Goal: Information Seeking & Learning: Learn about a topic

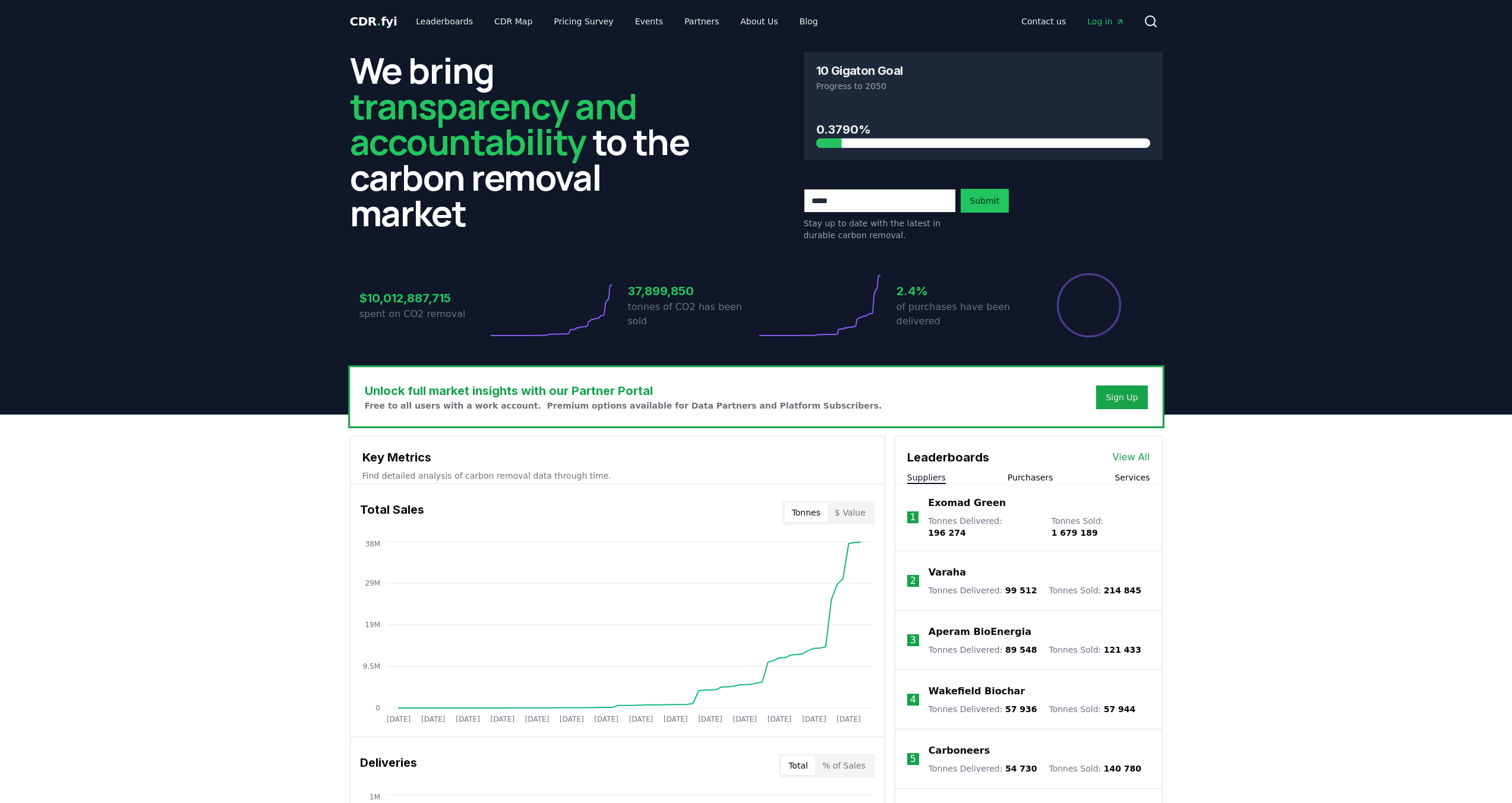
click at [1112, 25] on span "Log in" at bounding box center [1105, 21] width 37 height 11
click at [492, 20] on link "CDR Map" at bounding box center [513, 21] width 57 height 21
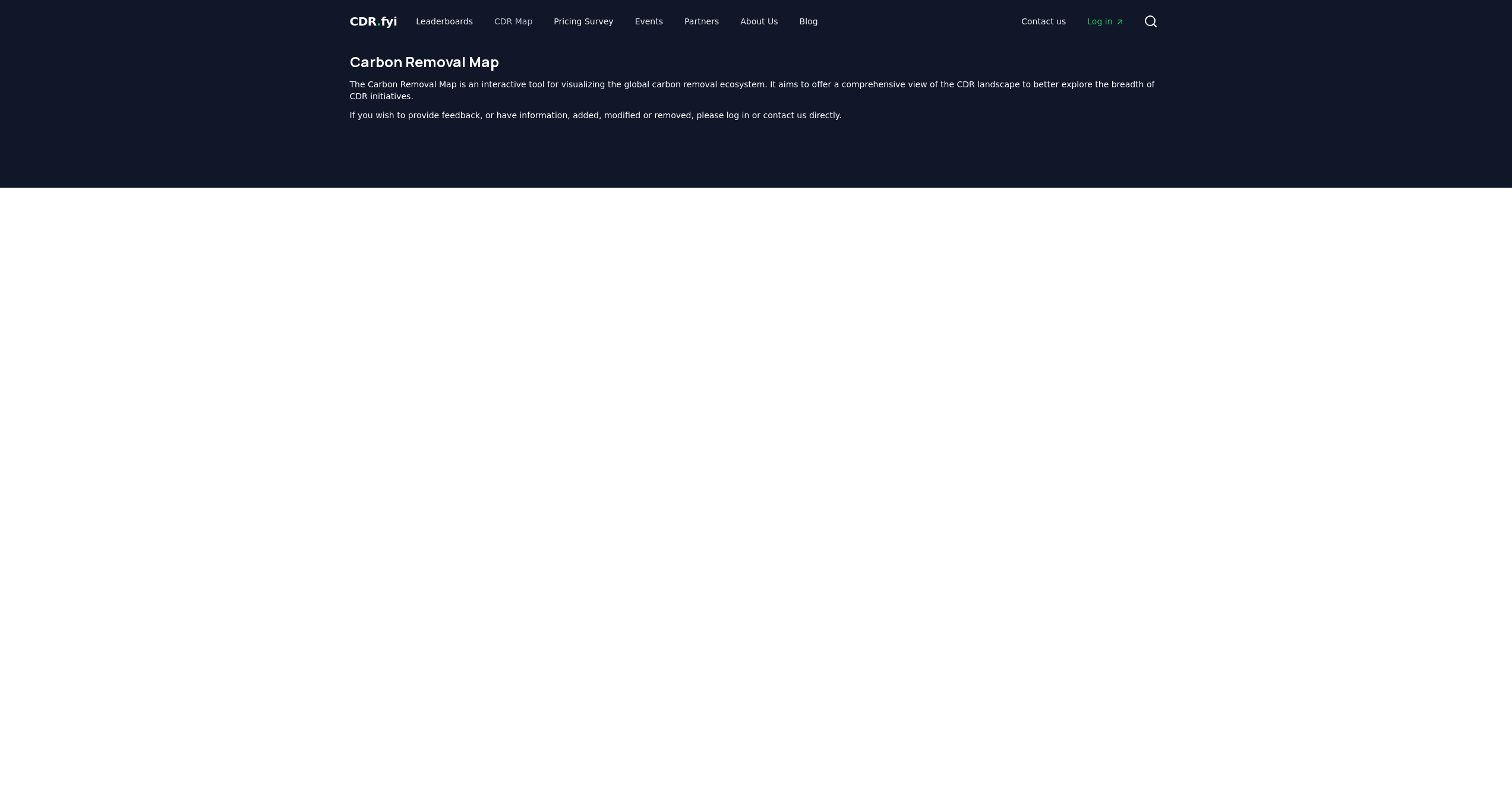
scroll to position [366, 0]
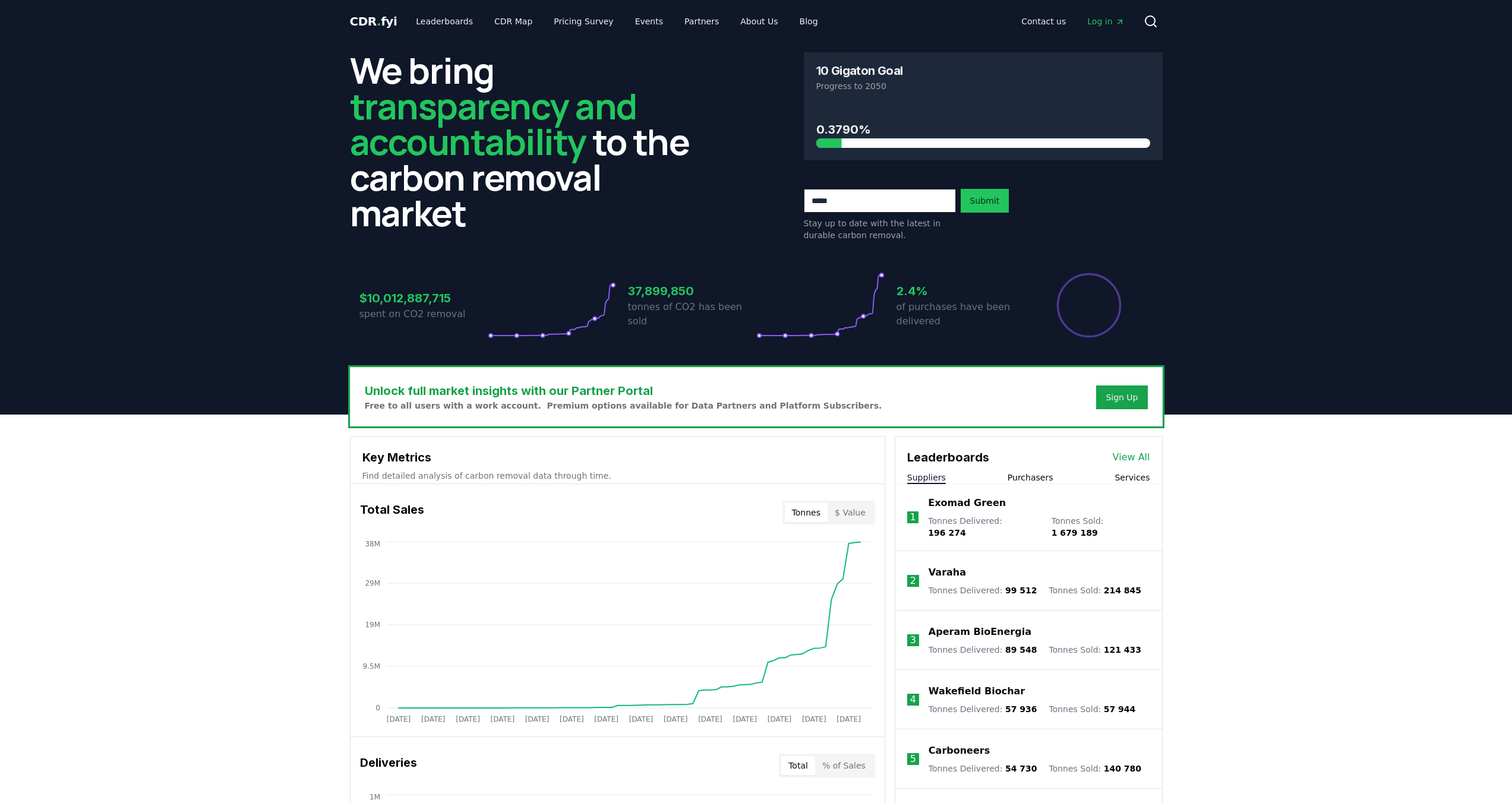
click at [1132, 478] on button "Services" at bounding box center [1131, 478] width 35 height 11
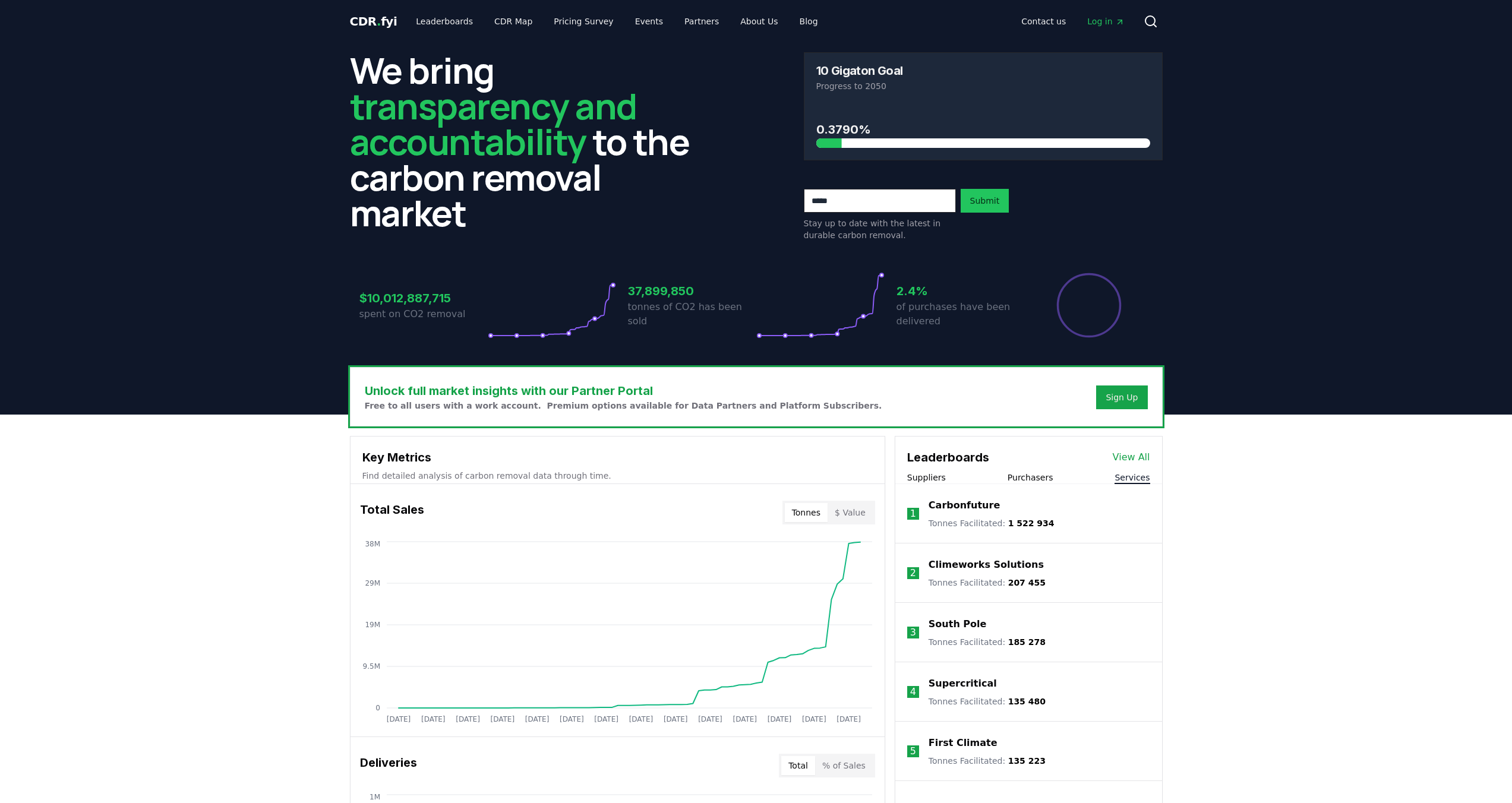
click at [1138, 458] on link "View All" at bounding box center [1130, 457] width 37 height 14
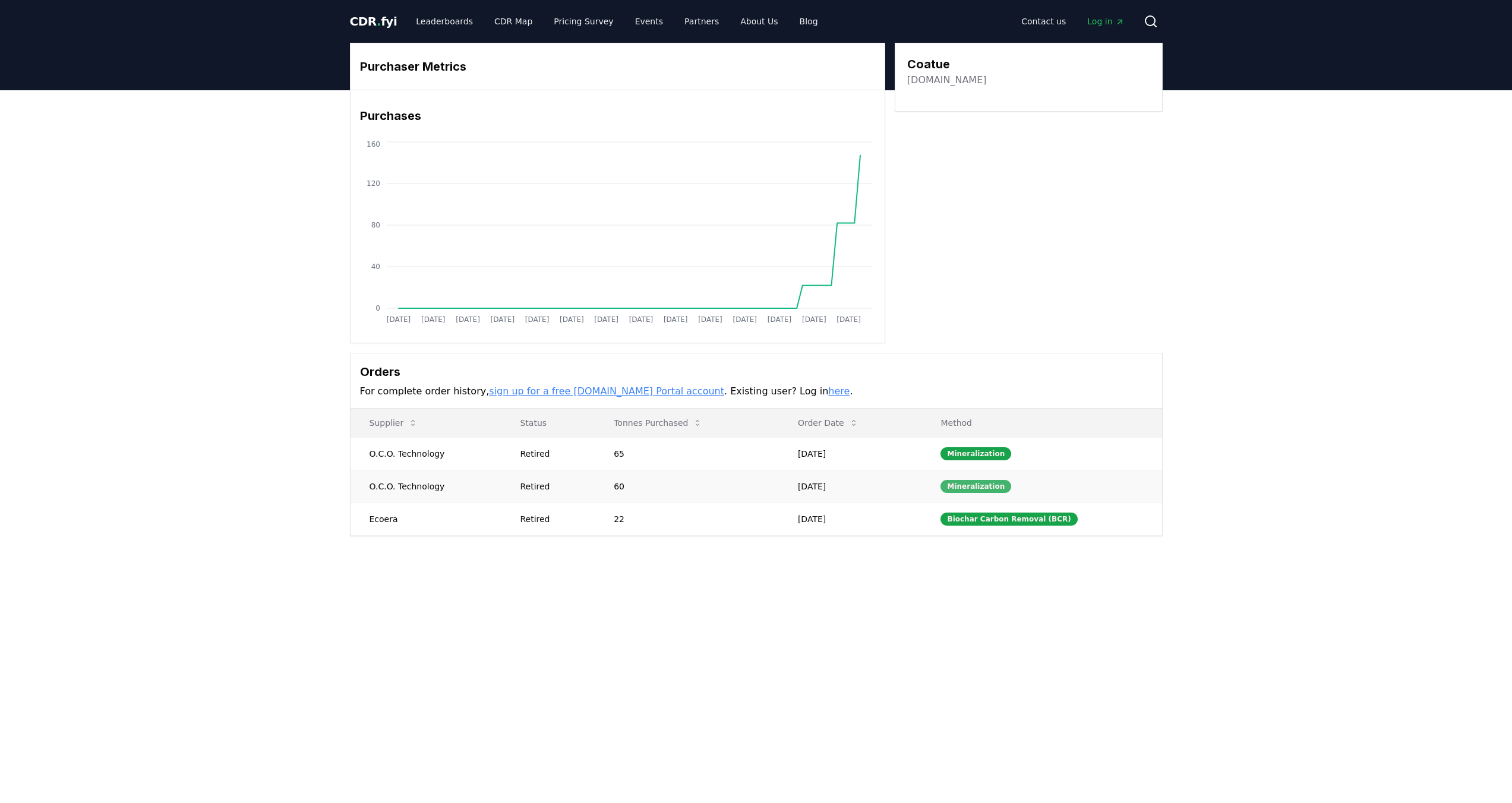
click at [964, 486] on div "Mineralization" at bounding box center [975, 486] width 70 height 13
click at [828, 390] on link "here" at bounding box center [838, 391] width 21 height 11
click at [434, 24] on link "Leaderboards" at bounding box center [444, 21] width 76 height 21
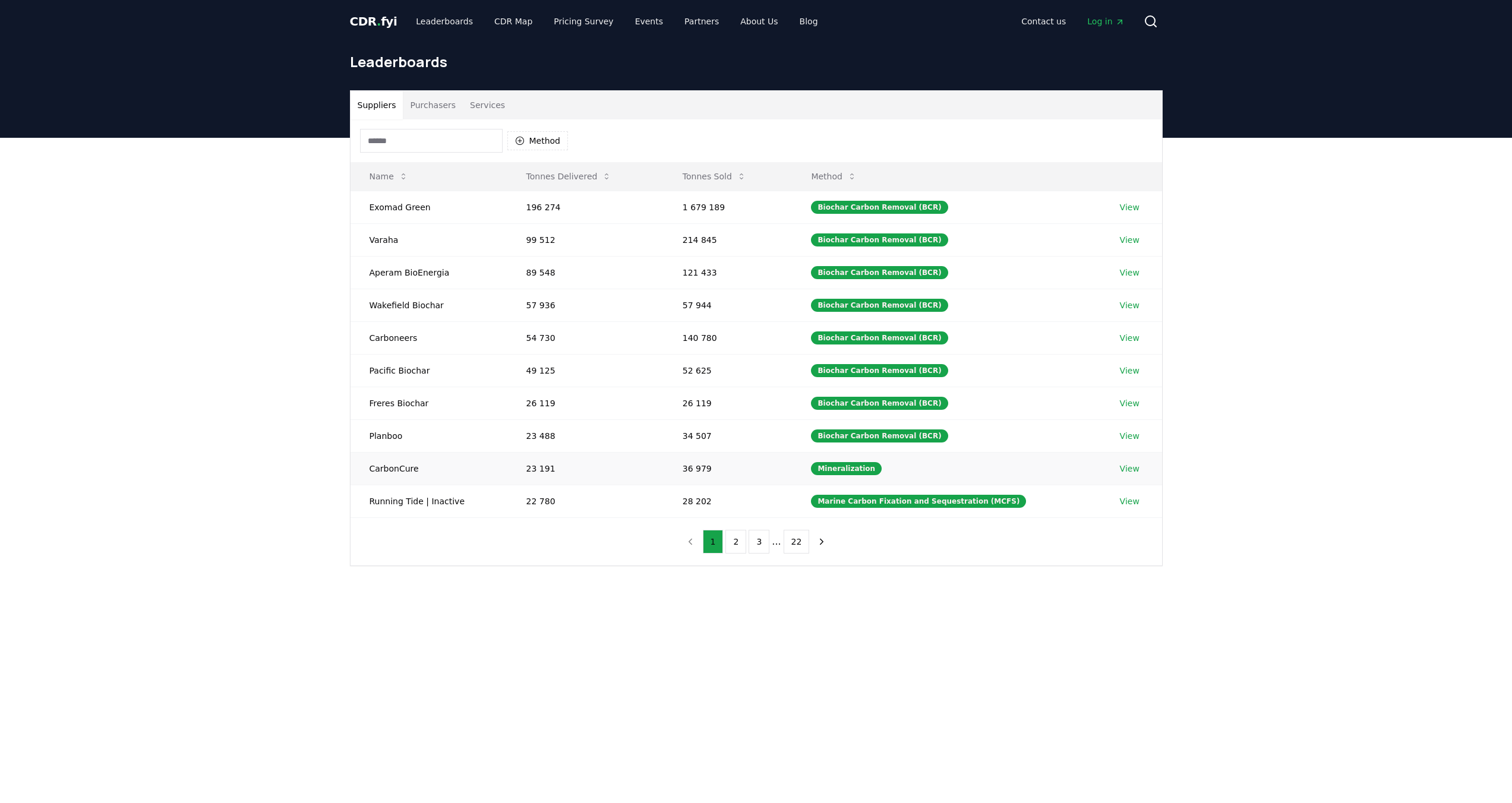
click at [1129, 470] on link "View" at bounding box center [1129, 468] width 20 height 11
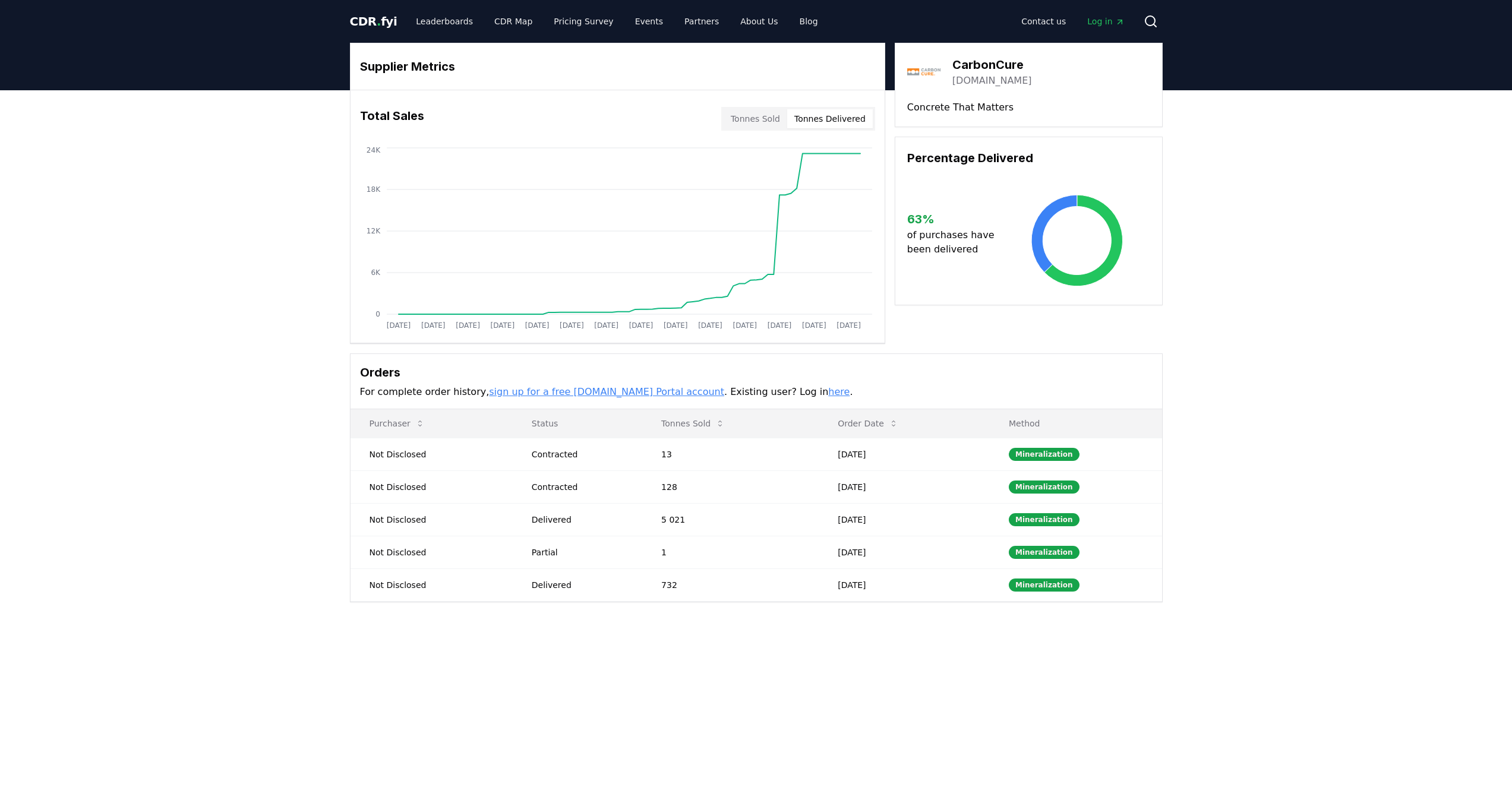
click at [822, 120] on button "Tonnes Delivered" at bounding box center [830, 119] width 86 height 19
click at [751, 113] on button "Tonnes Sold" at bounding box center [755, 119] width 64 height 19
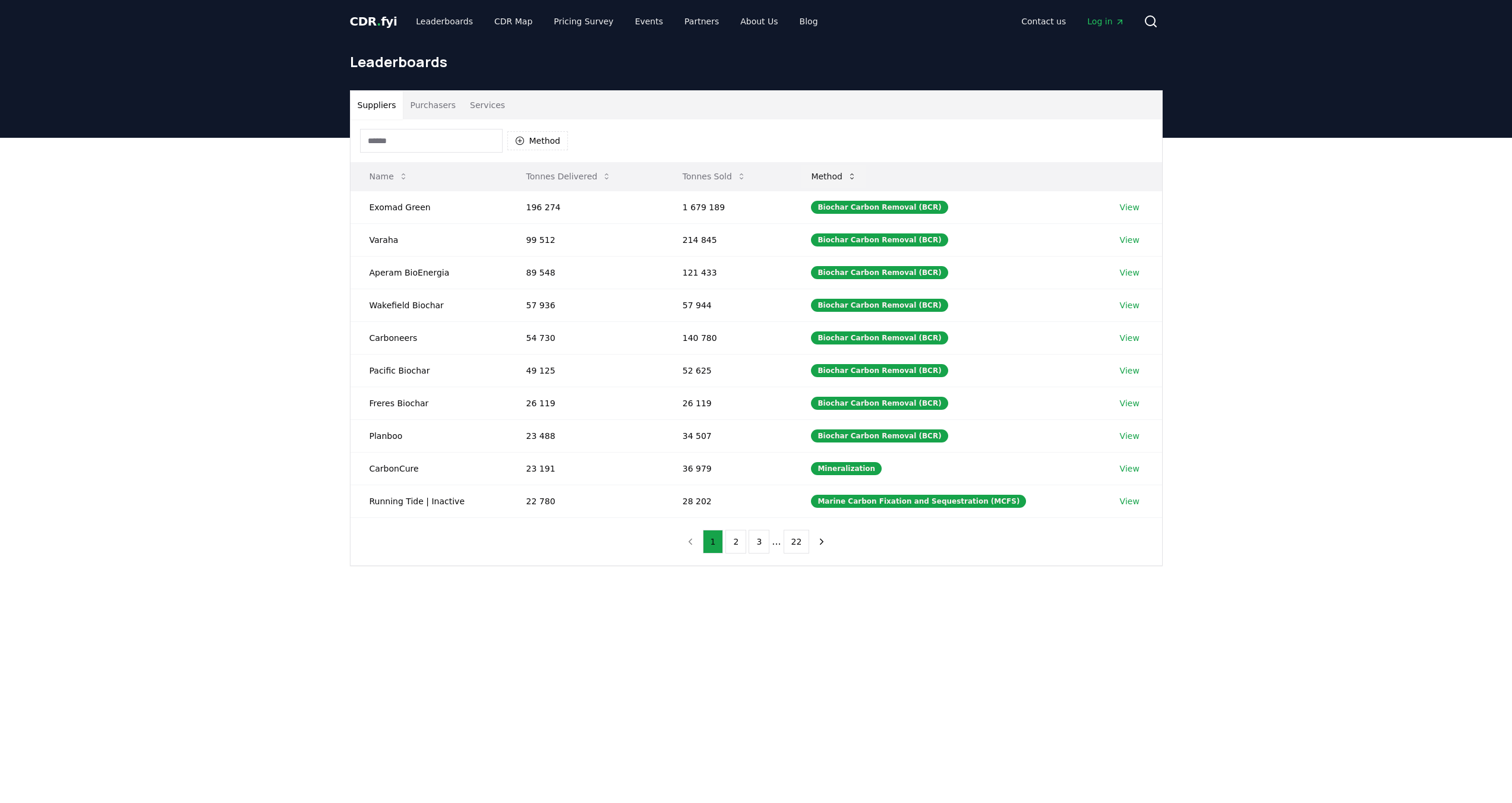
click at [856, 174] on icon at bounding box center [852, 176] width 10 height 10
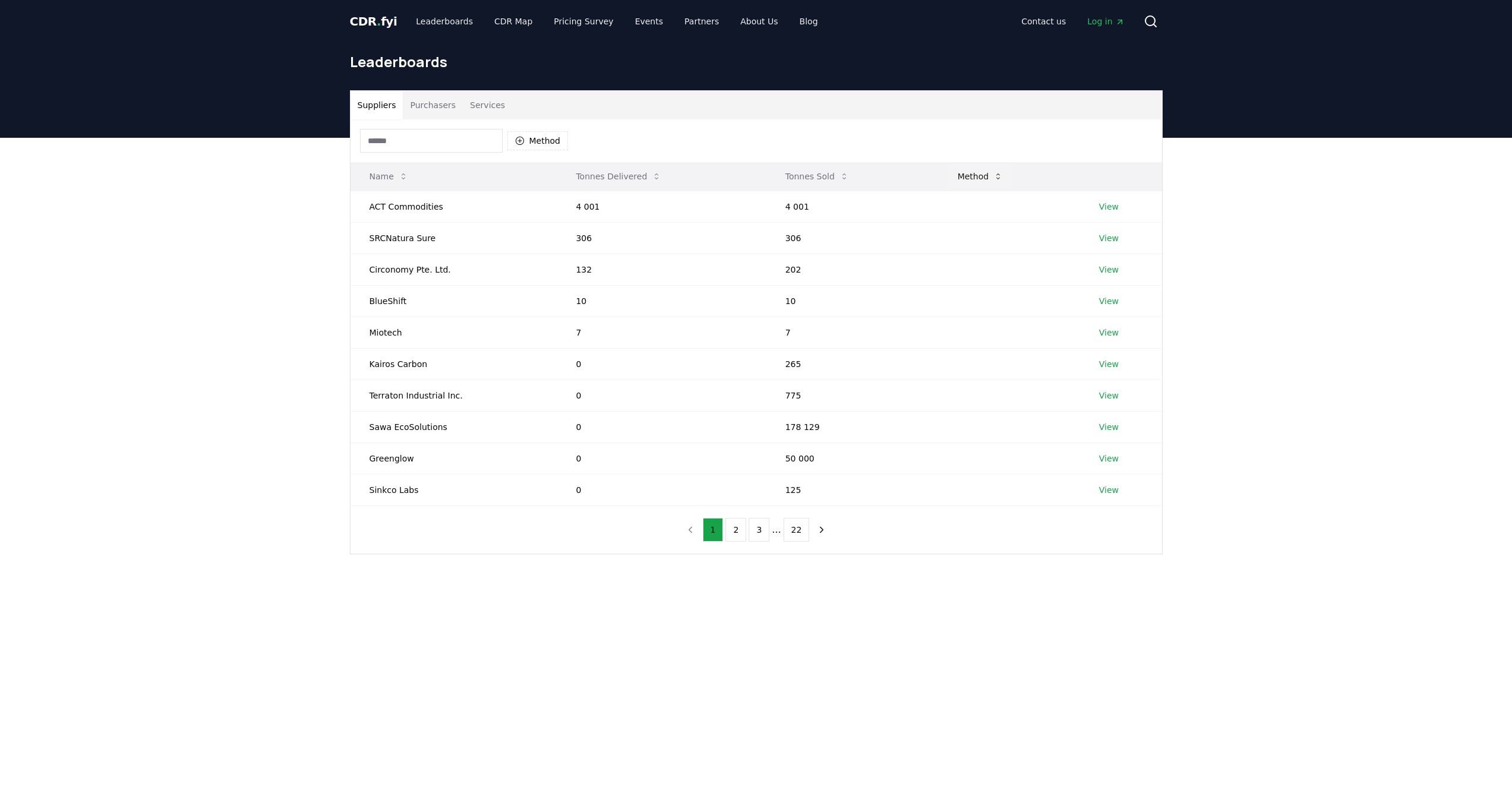
click at [993, 180] on icon at bounding box center [998, 176] width 10 height 10
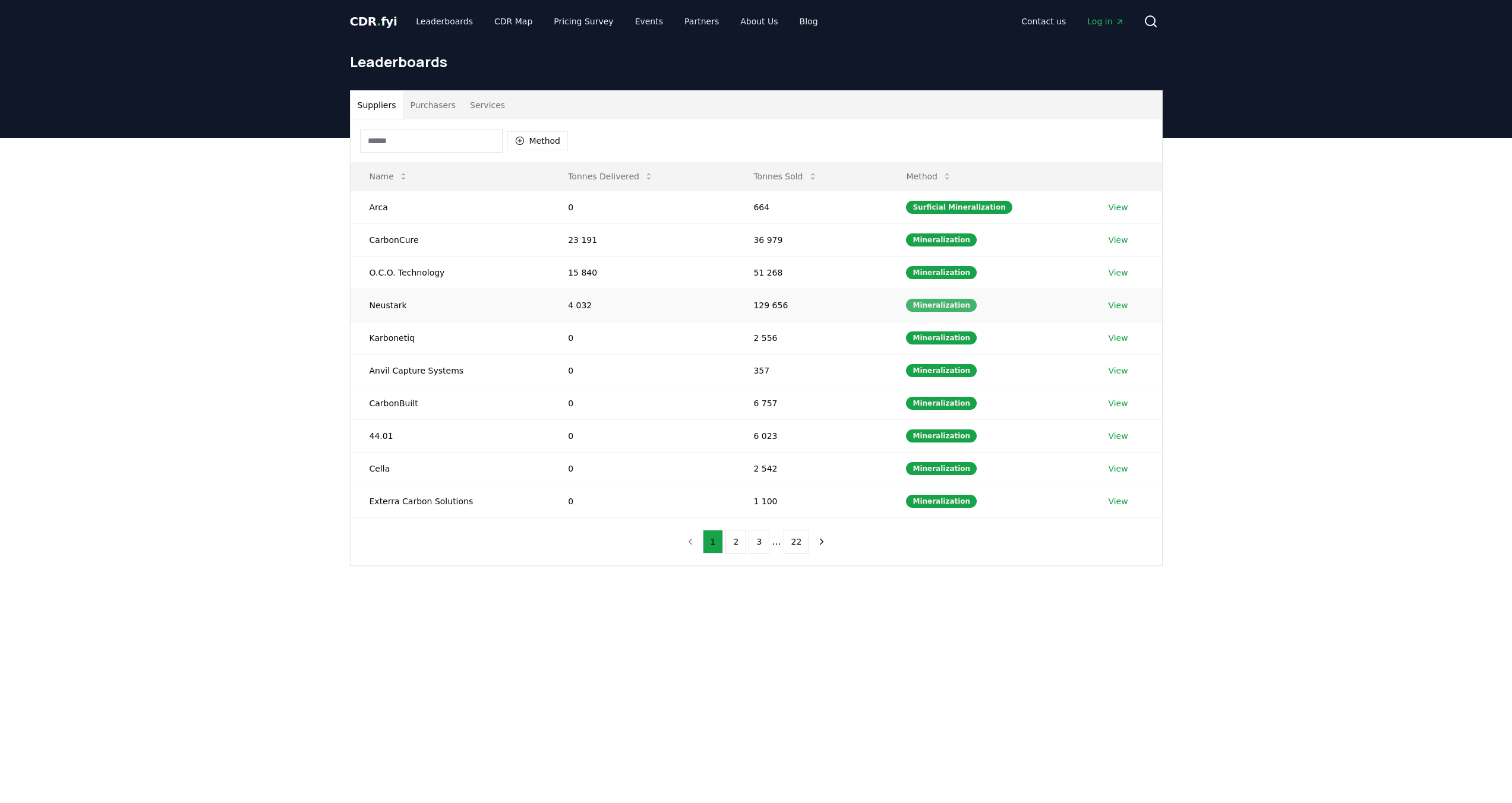
click at [943, 308] on div "Mineralization" at bounding box center [941, 305] width 70 height 13
click at [1112, 301] on link "View" at bounding box center [1117, 305] width 20 height 11
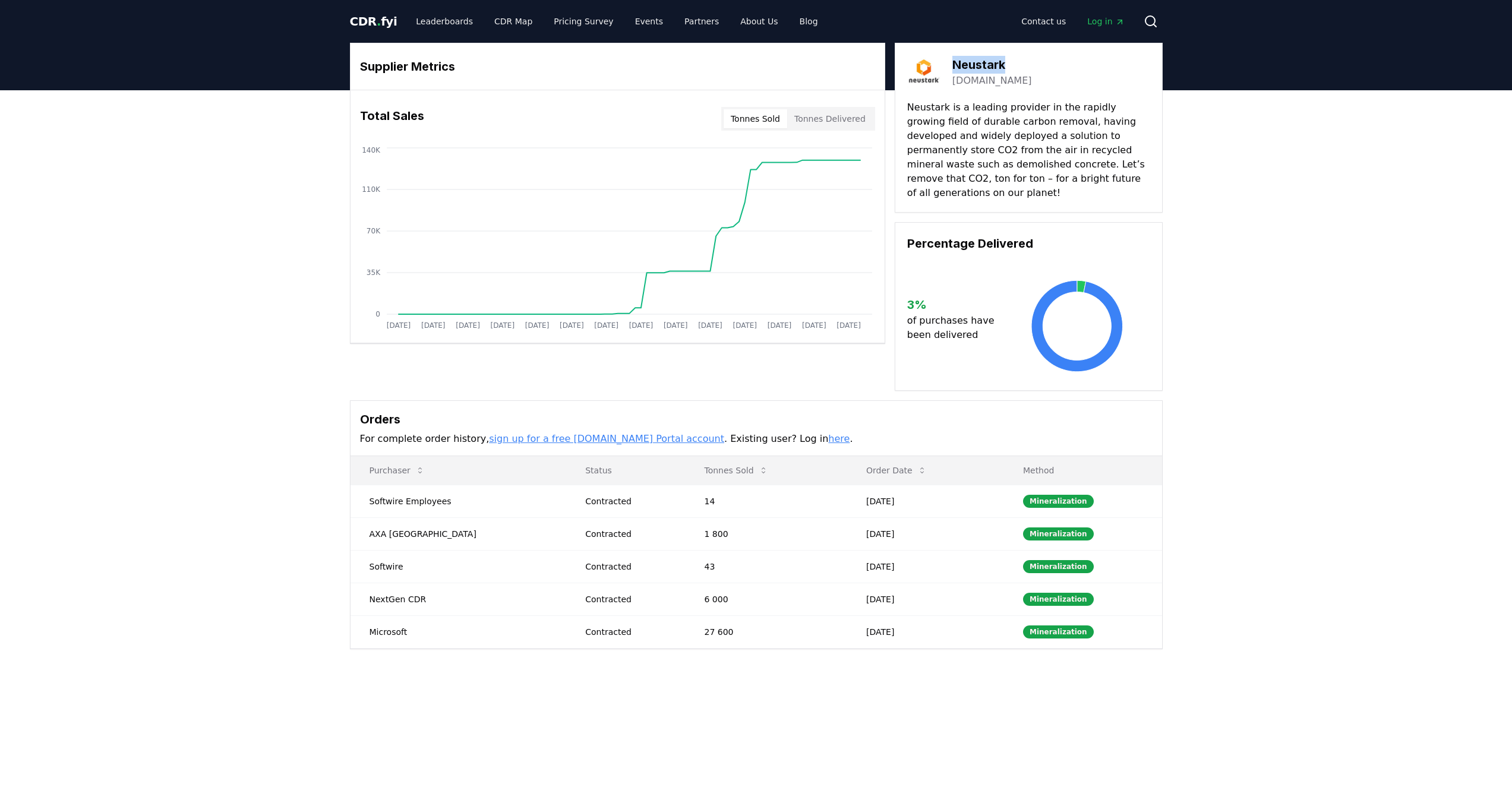
drag, startPoint x: 953, startPoint y: 62, endPoint x: 1012, endPoint y: 68, distance: 59.3
click at [1012, 68] on div "Neustark [DOMAIN_NAME]" at bounding box center [1028, 71] width 243 height 33
copy h3 "Neustark"
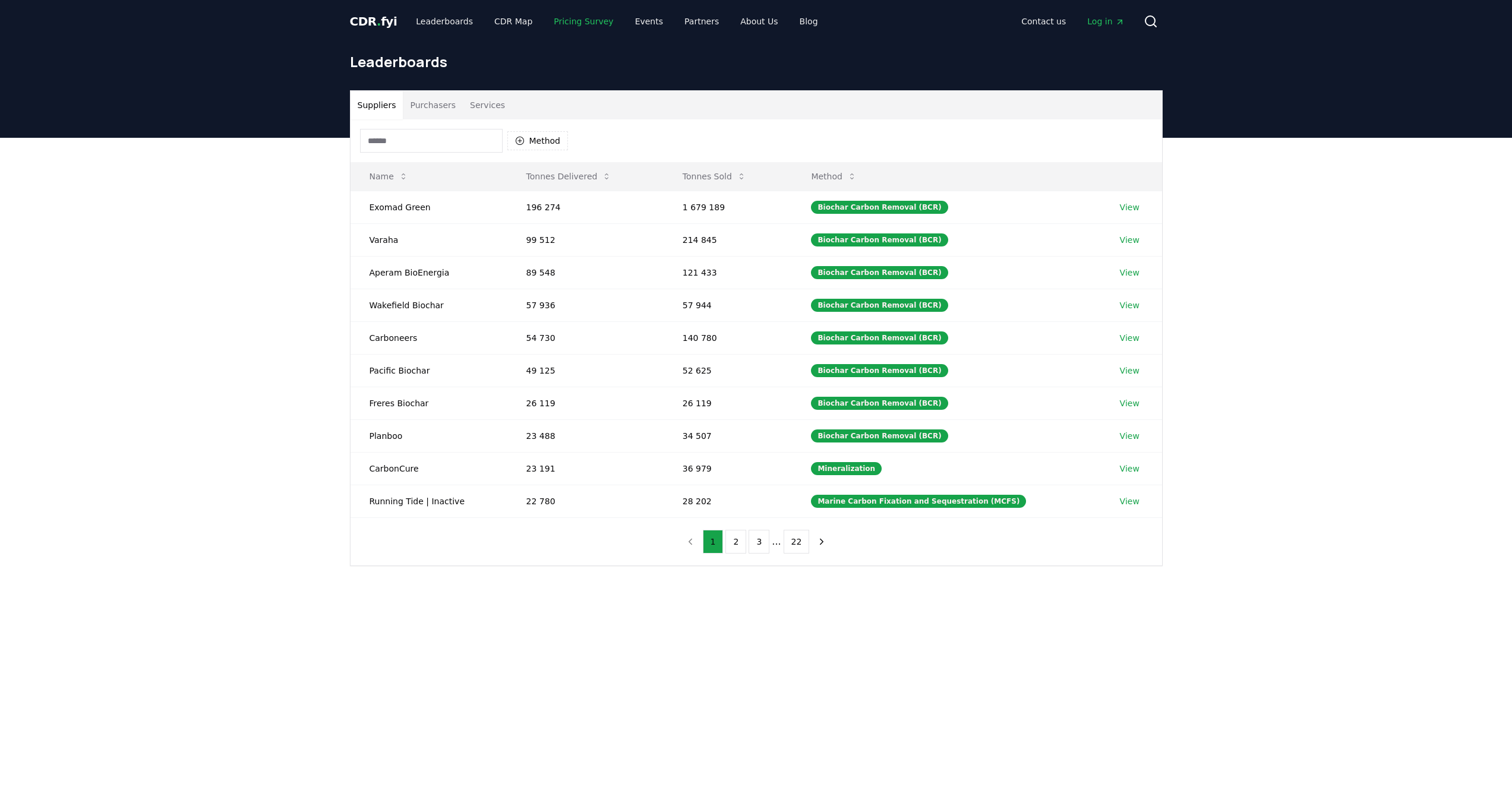
click at [570, 23] on link "Pricing Survey" at bounding box center [583, 21] width 78 height 21
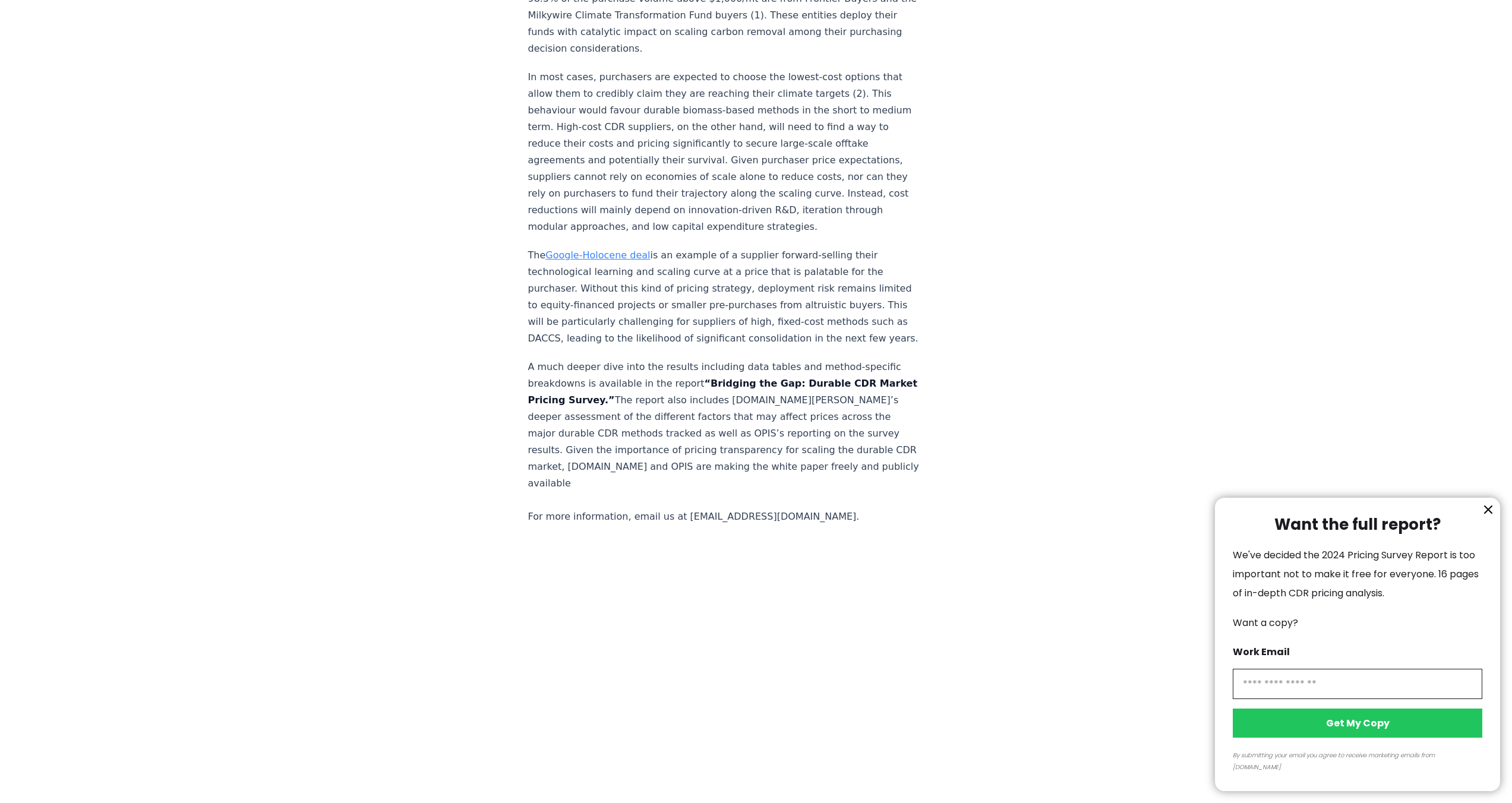
scroll to position [2330, 0]
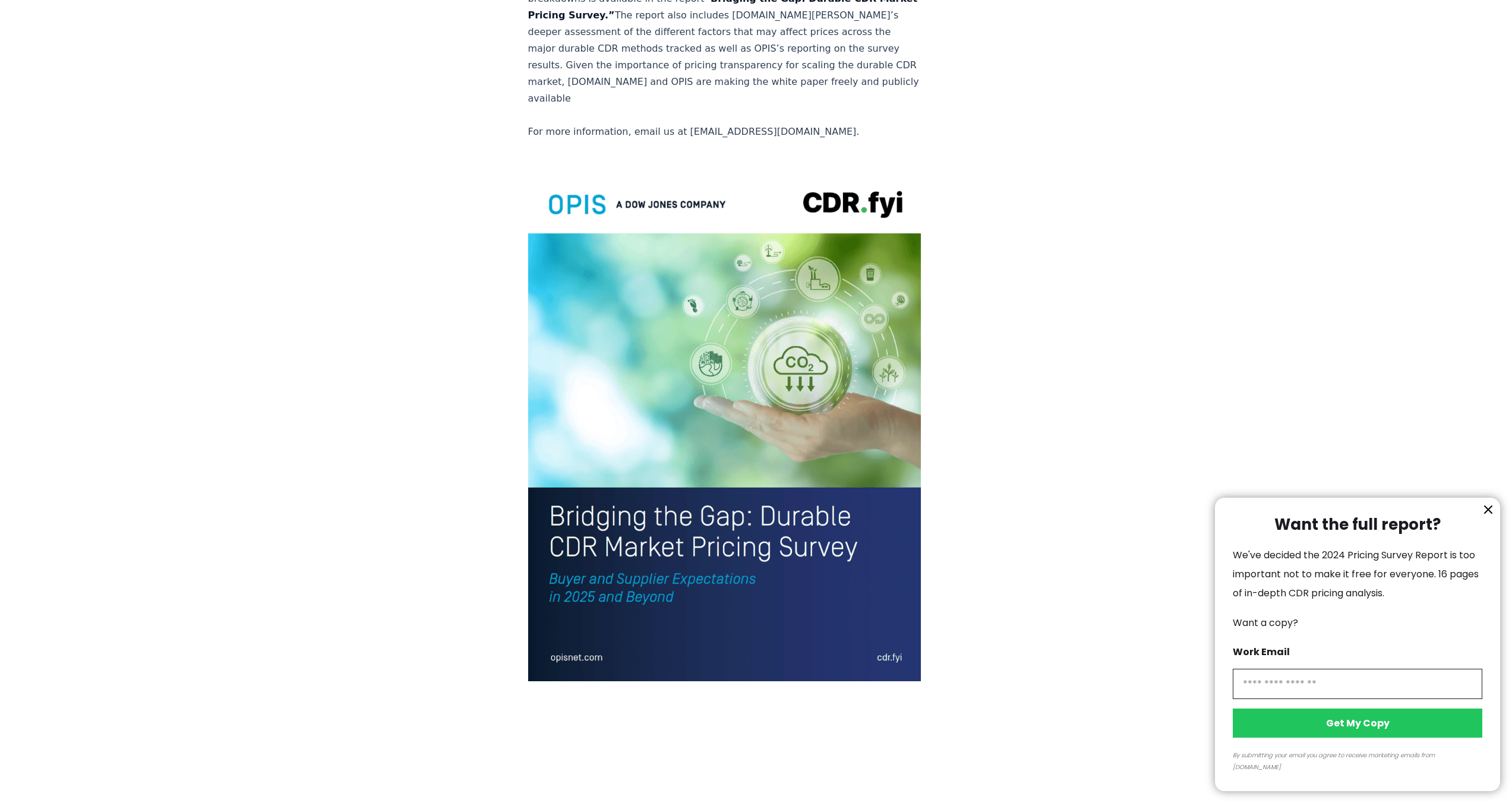
click at [624, 413] on div at bounding box center [756, 402] width 1512 height 803
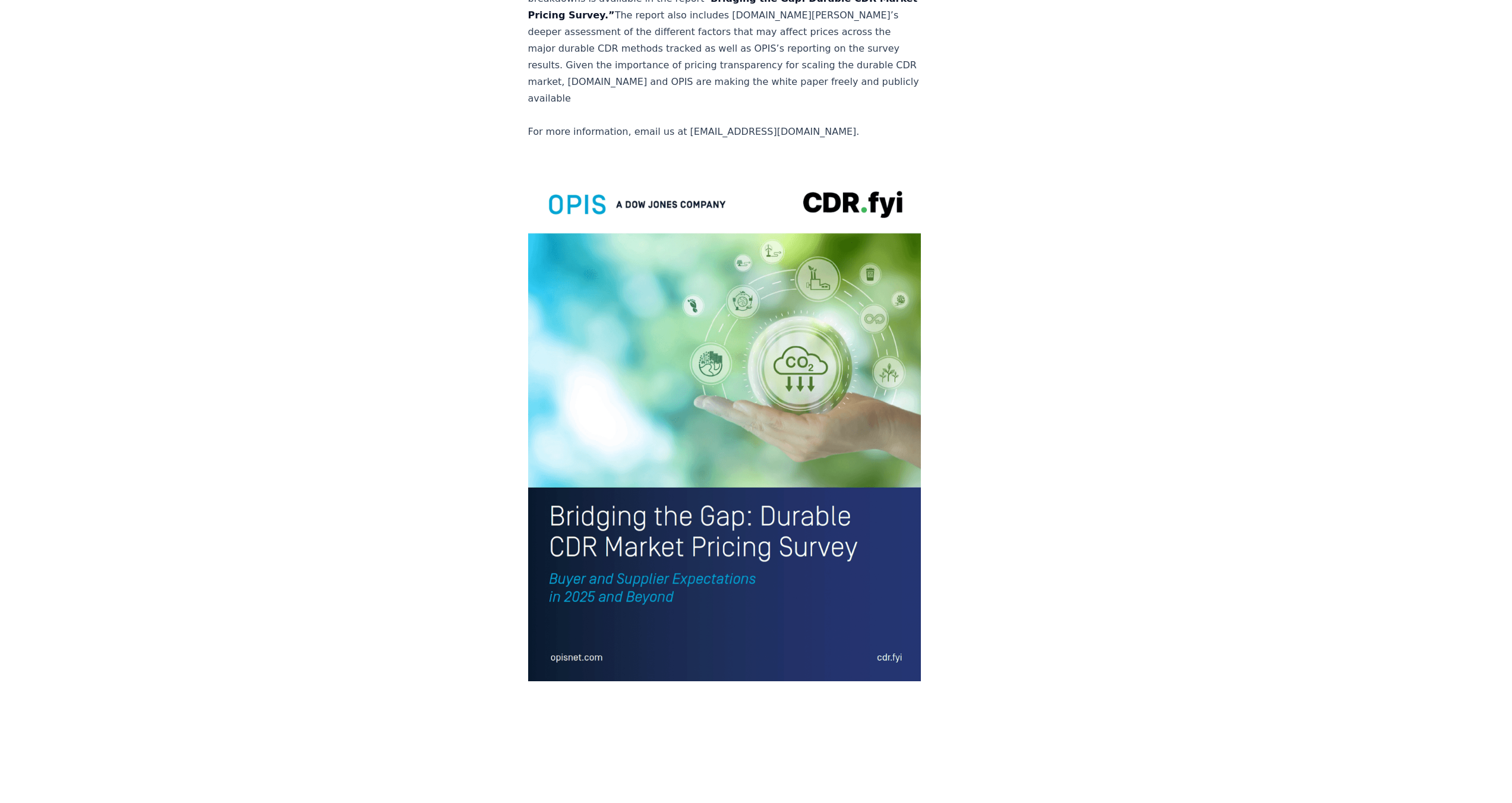
click at [579, 512] on img at bounding box center [724, 424] width 393 height 513
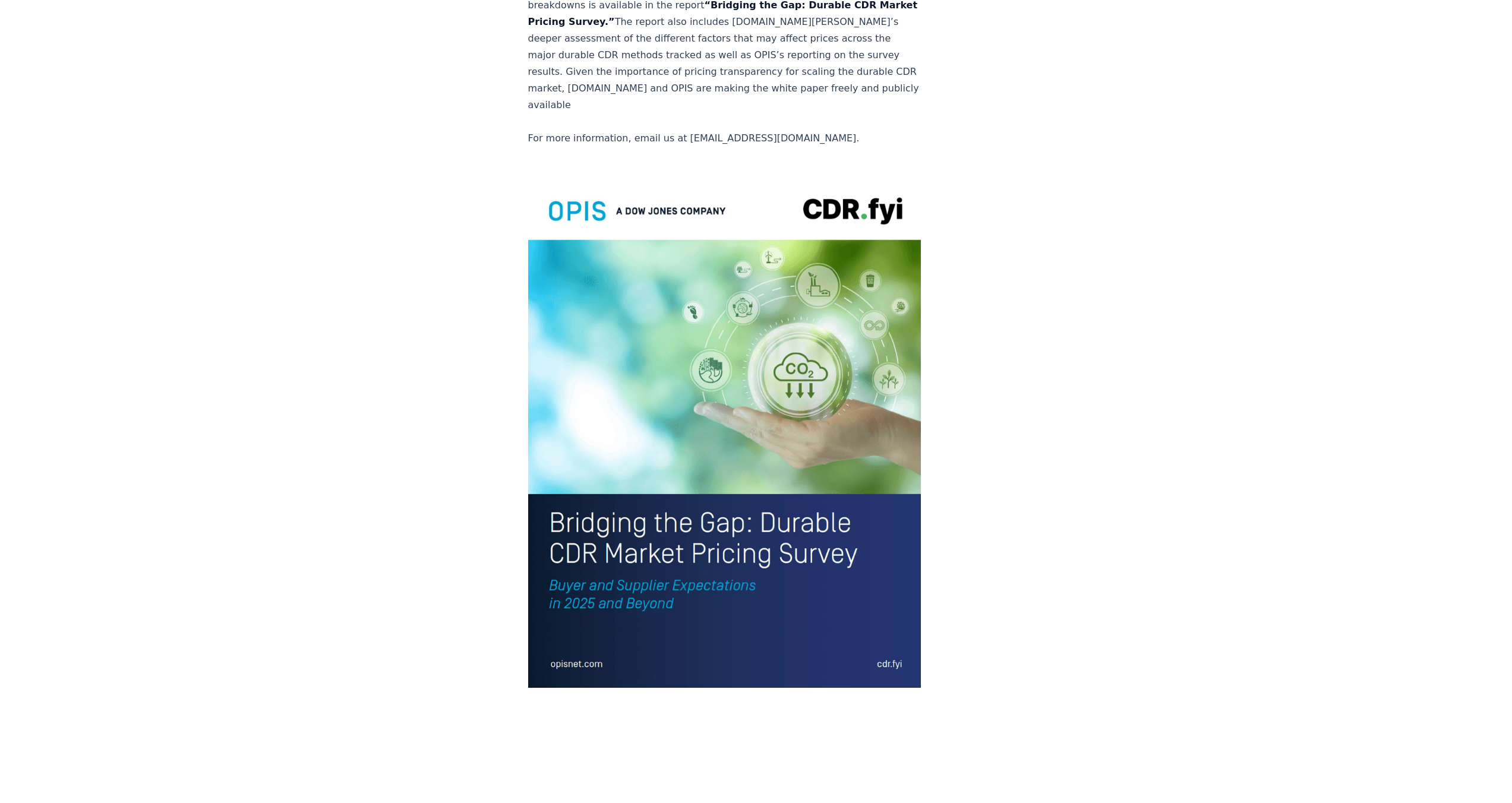
scroll to position [2315, 0]
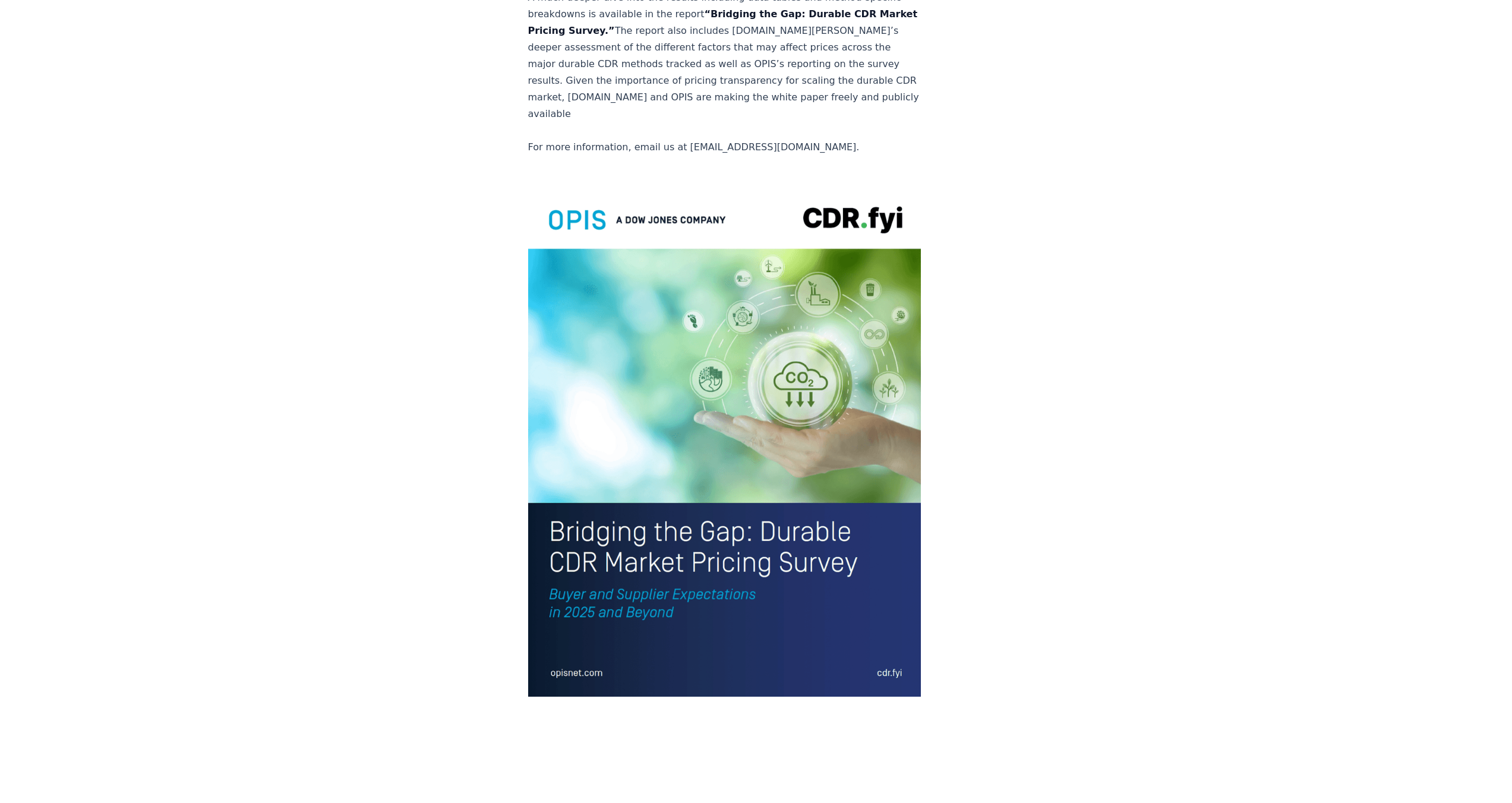
click at [688, 386] on img at bounding box center [724, 441] width 393 height 513
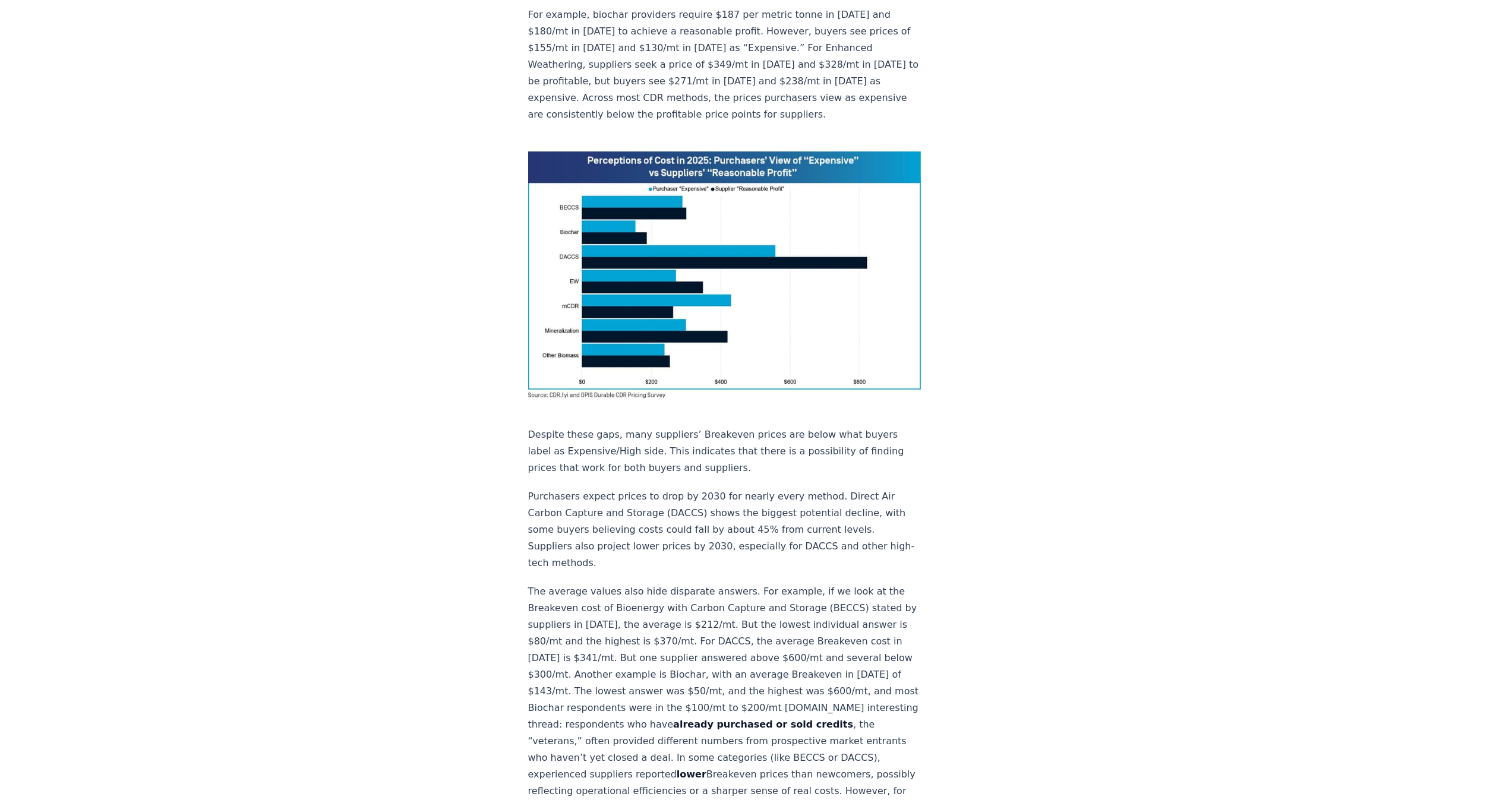
scroll to position [778, 0]
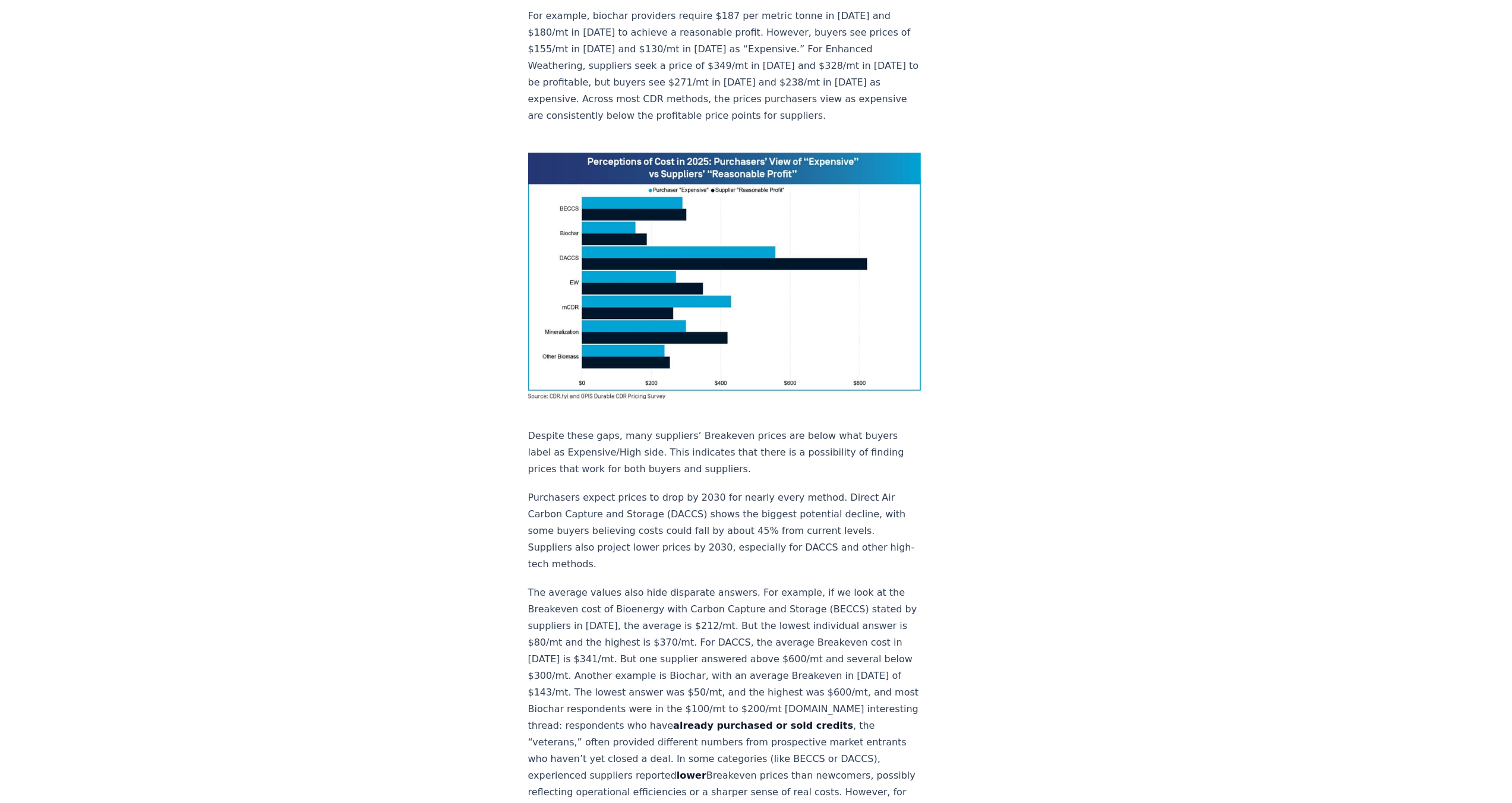
click at [611, 293] on img at bounding box center [724, 275] width 393 height 246
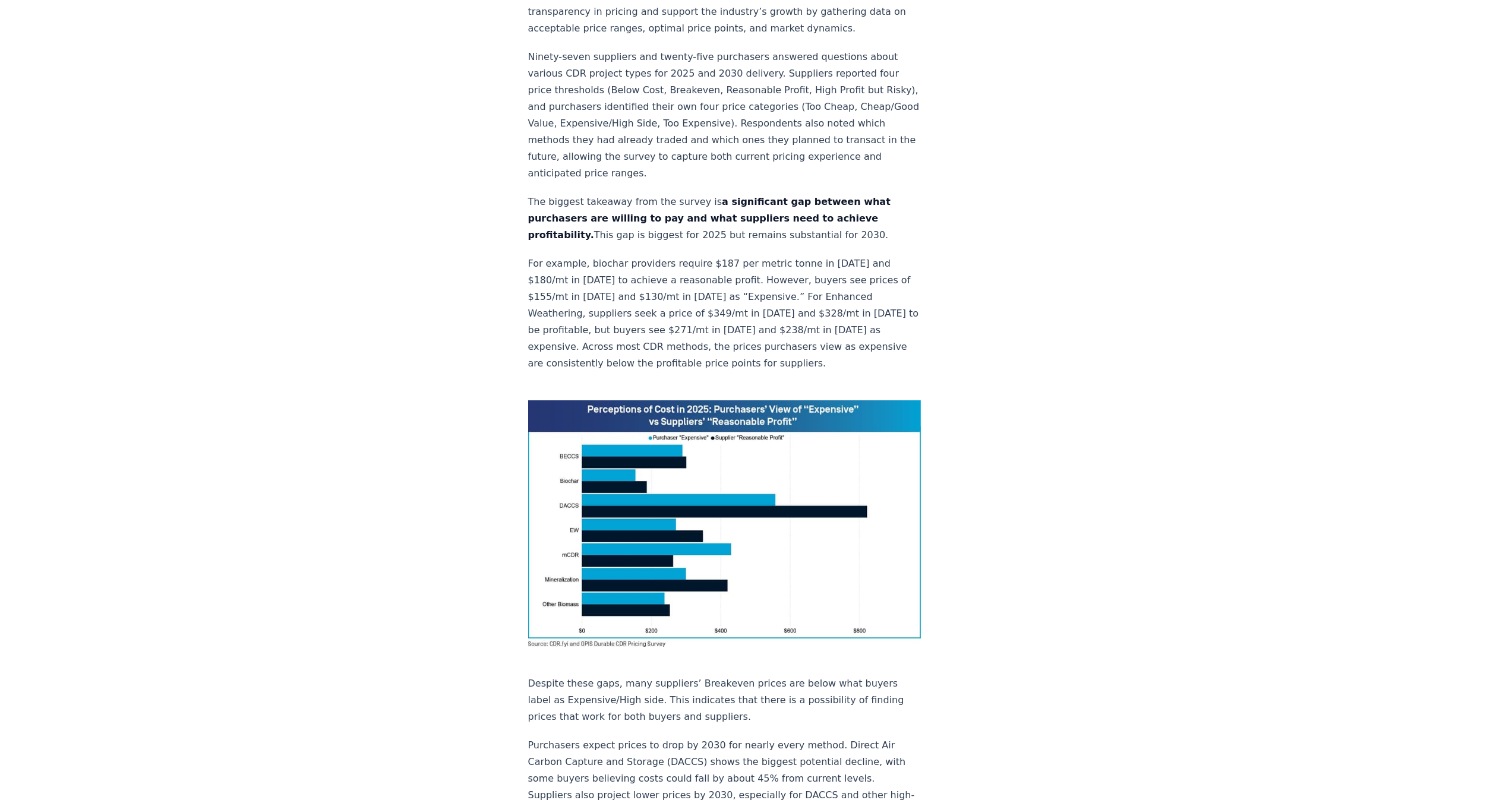
scroll to position [206, 0]
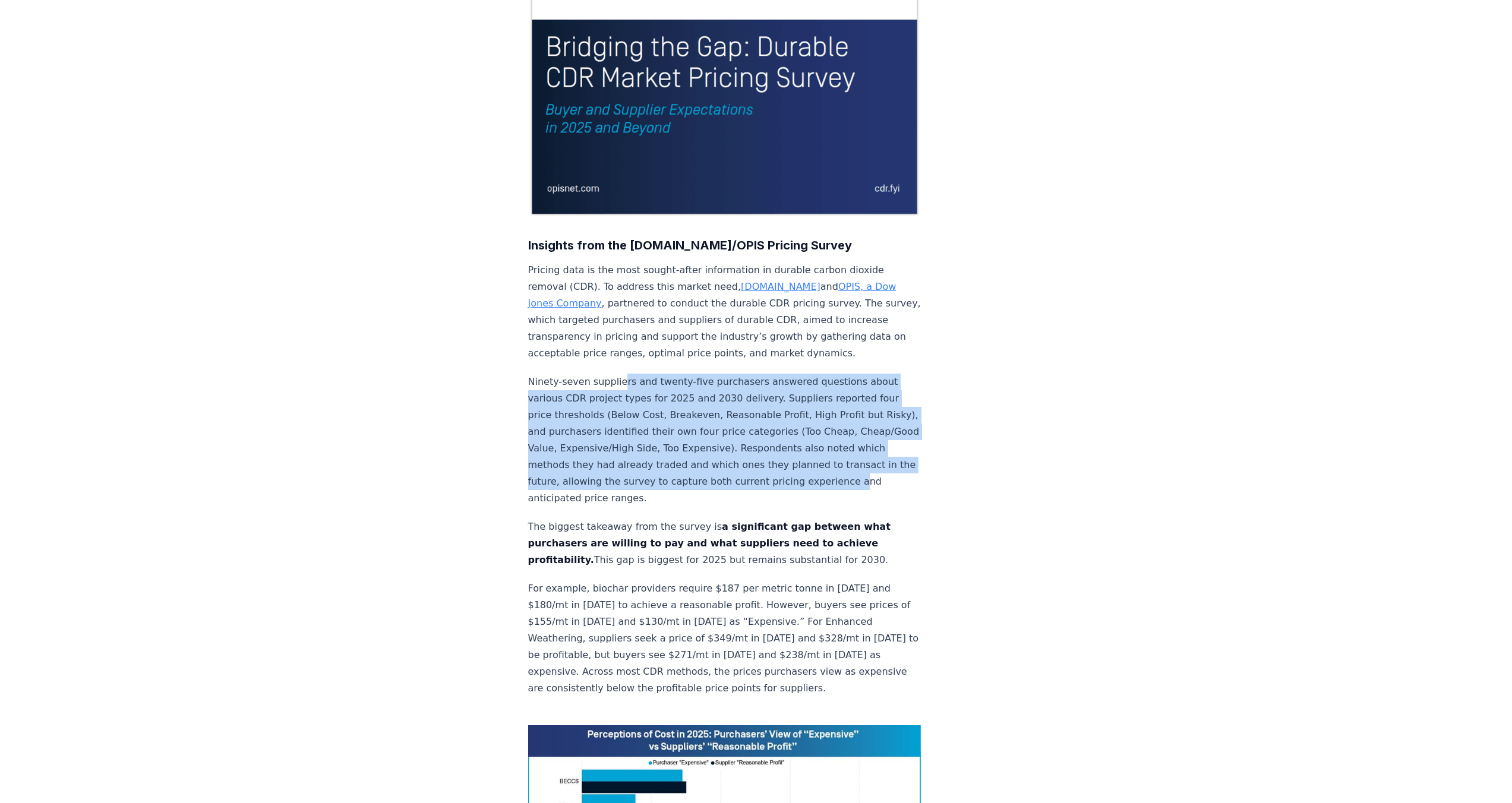
drag, startPoint x: 617, startPoint y: 374, endPoint x: 647, endPoint y: 480, distance: 110.2
click at [647, 480] on p "Ninety-seven suppliers and twenty-five purchasers answered questions about vari…" at bounding box center [724, 441] width 393 height 133
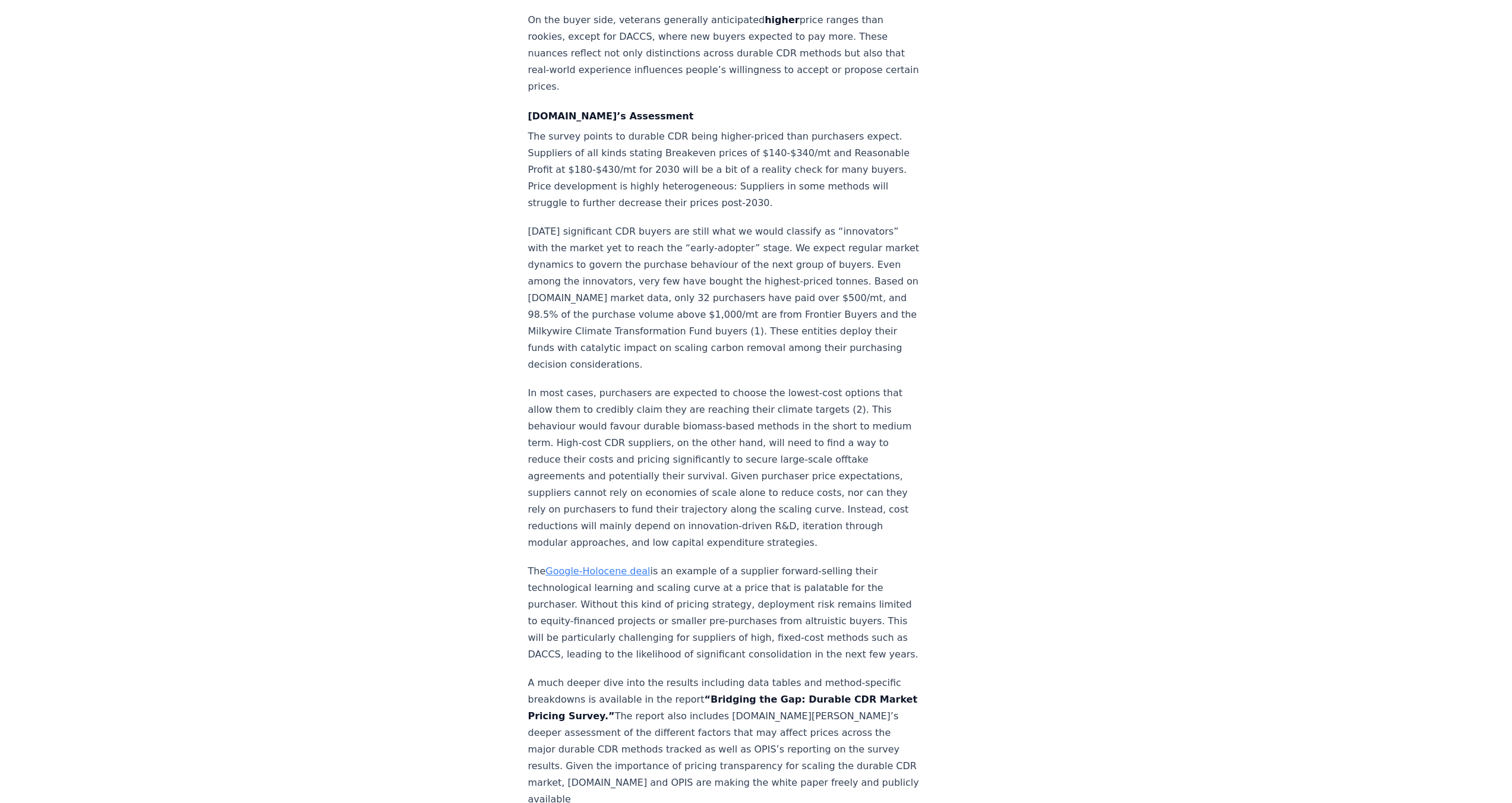
scroll to position [1678, 0]
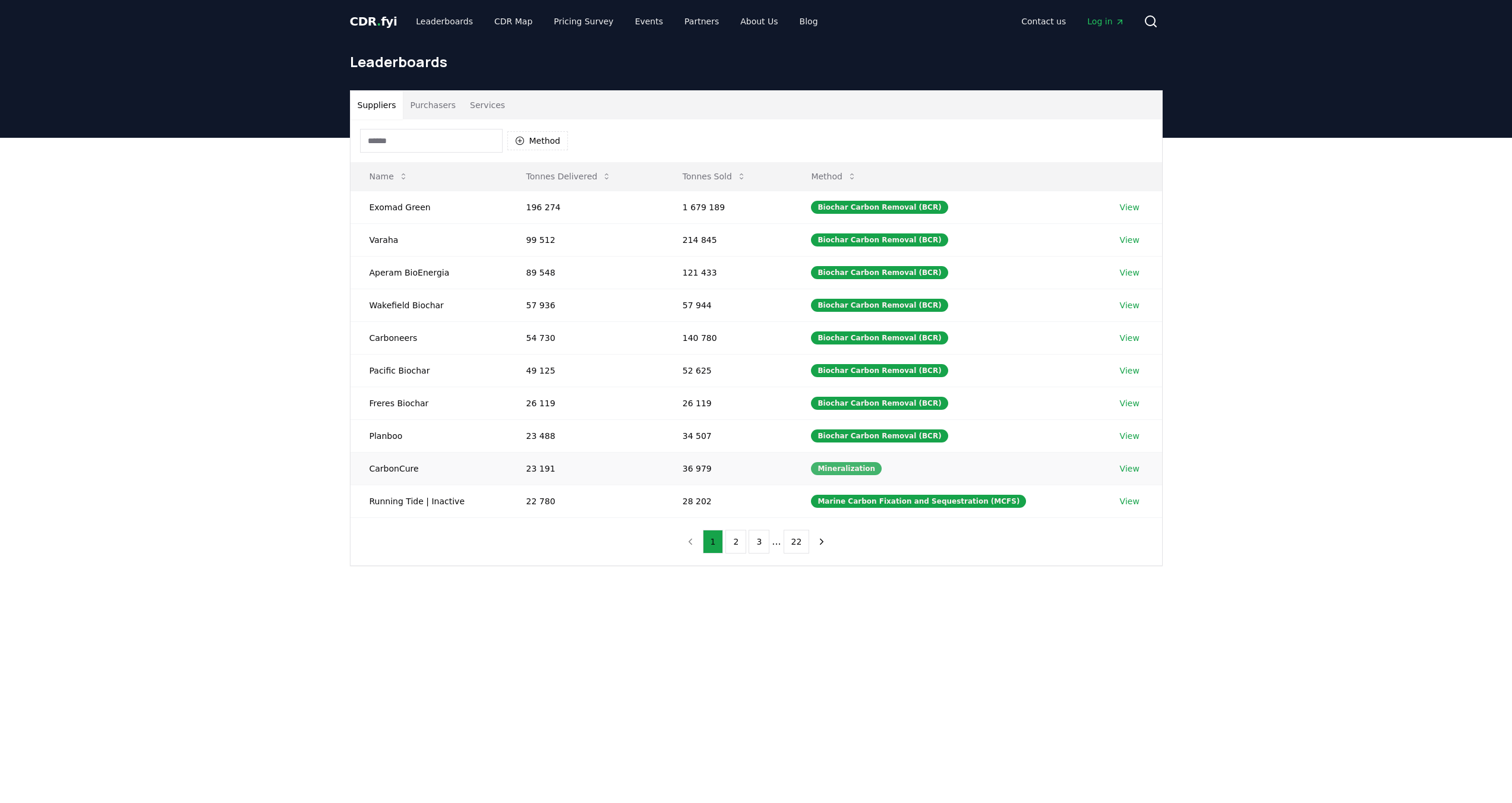
click at [851, 471] on div "Mineralization" at bounding box center [846, 469] width 70 height 13
click at [816, 540] on icon "next page" at bounding box center [821, 541] width 10 height 10
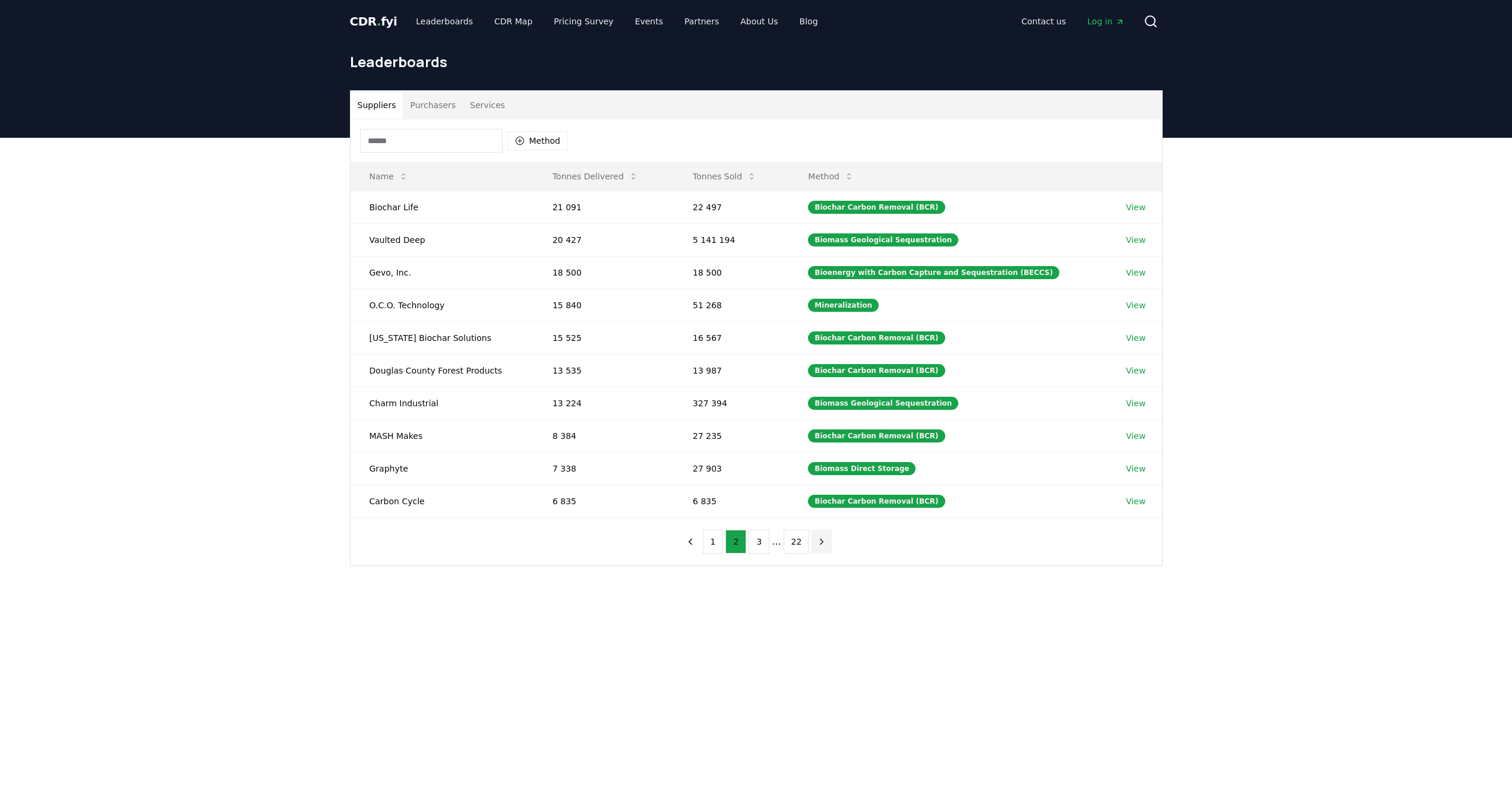
click at [816, 540] on icon "next page" at bounding box center [821, 541] width 10 height 10
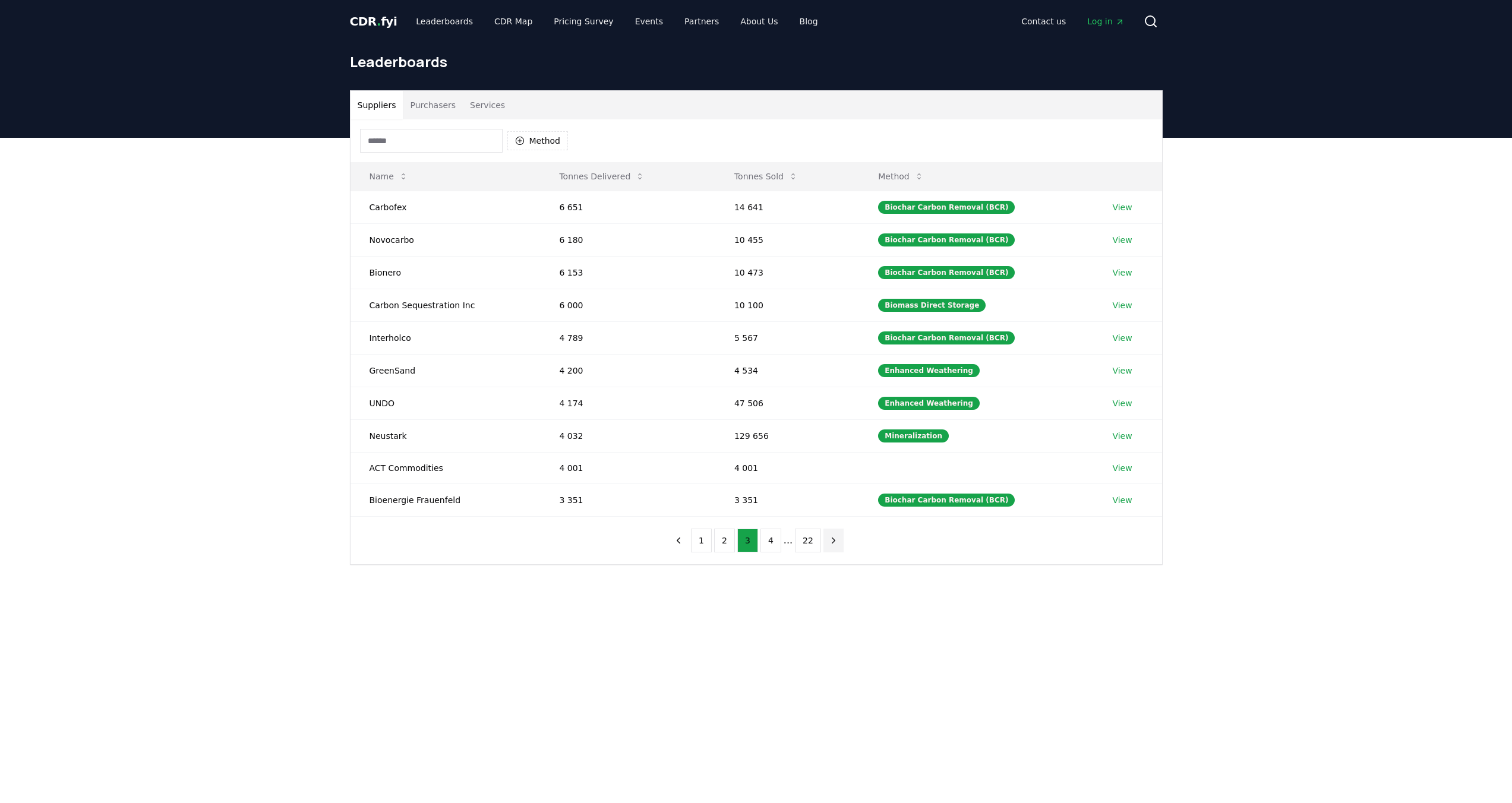
click at [816, 540] on button "22" at bounding box center [807, 540] width 26 height 24
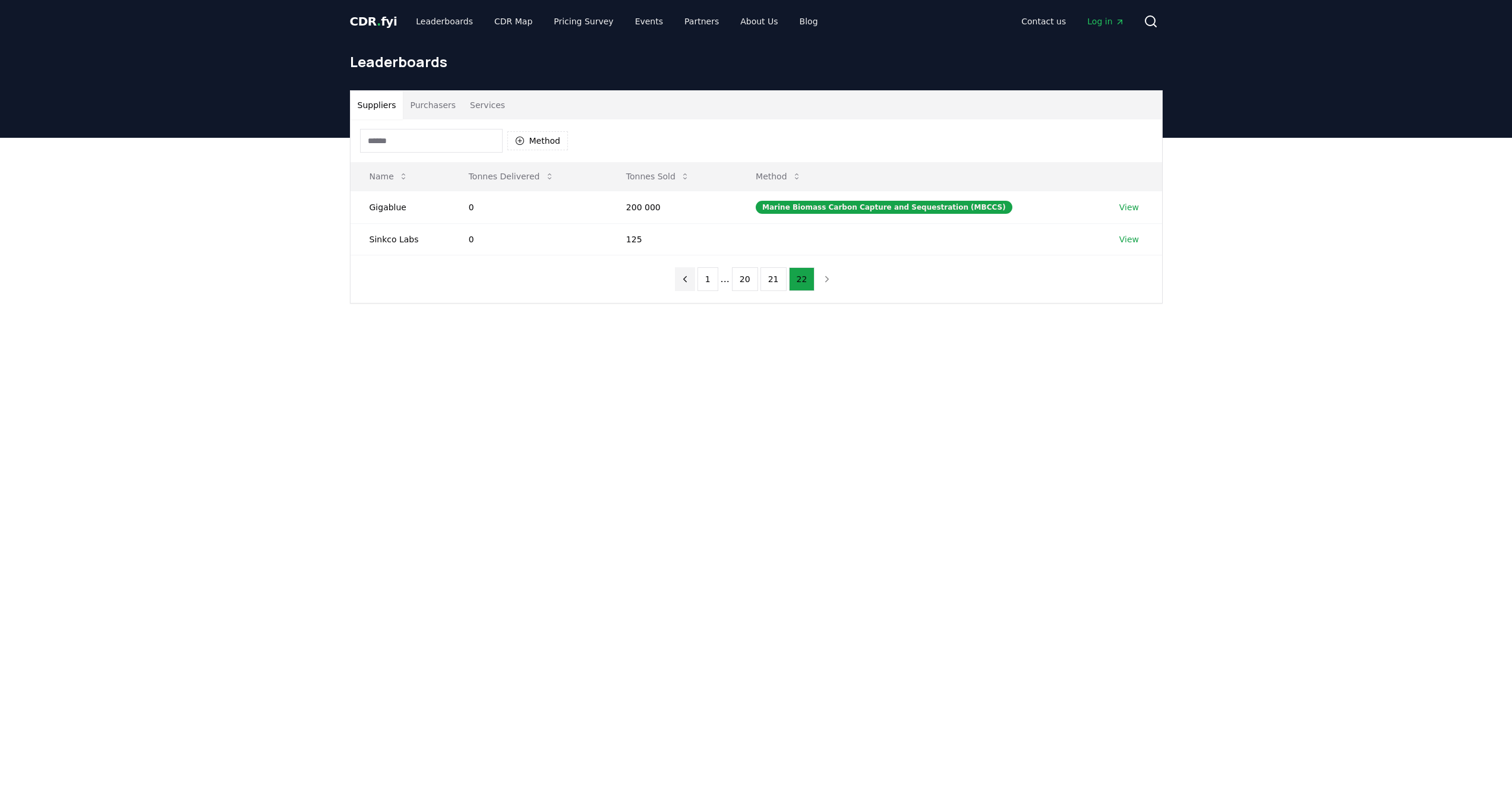
click at [681, 276] on icon "previous page" at bounding box center [684, 279] width 10 height 10
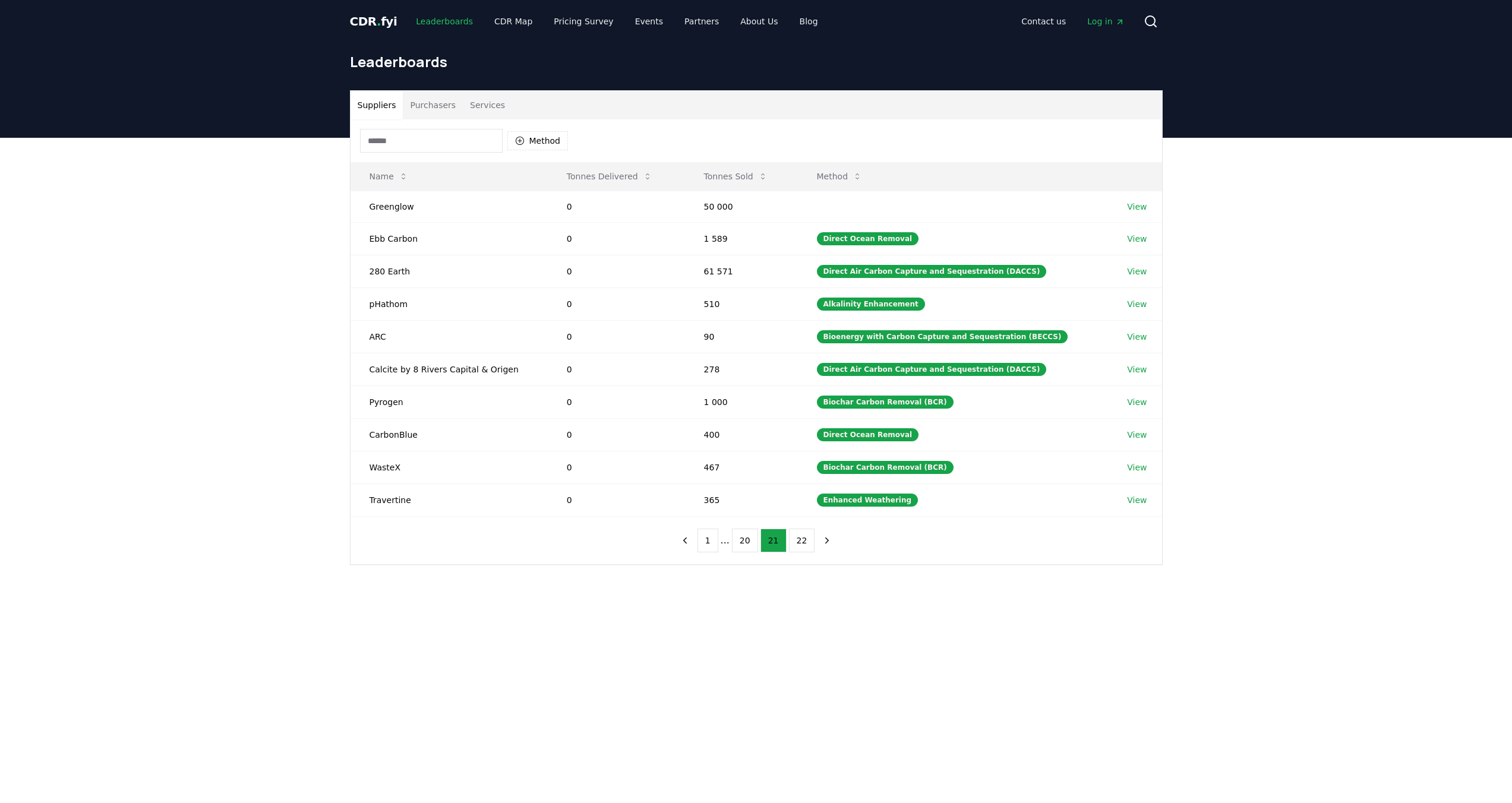
click at [446, 21] on link "Leaderboards" at bounding box center [444, 21] width 76 height 21
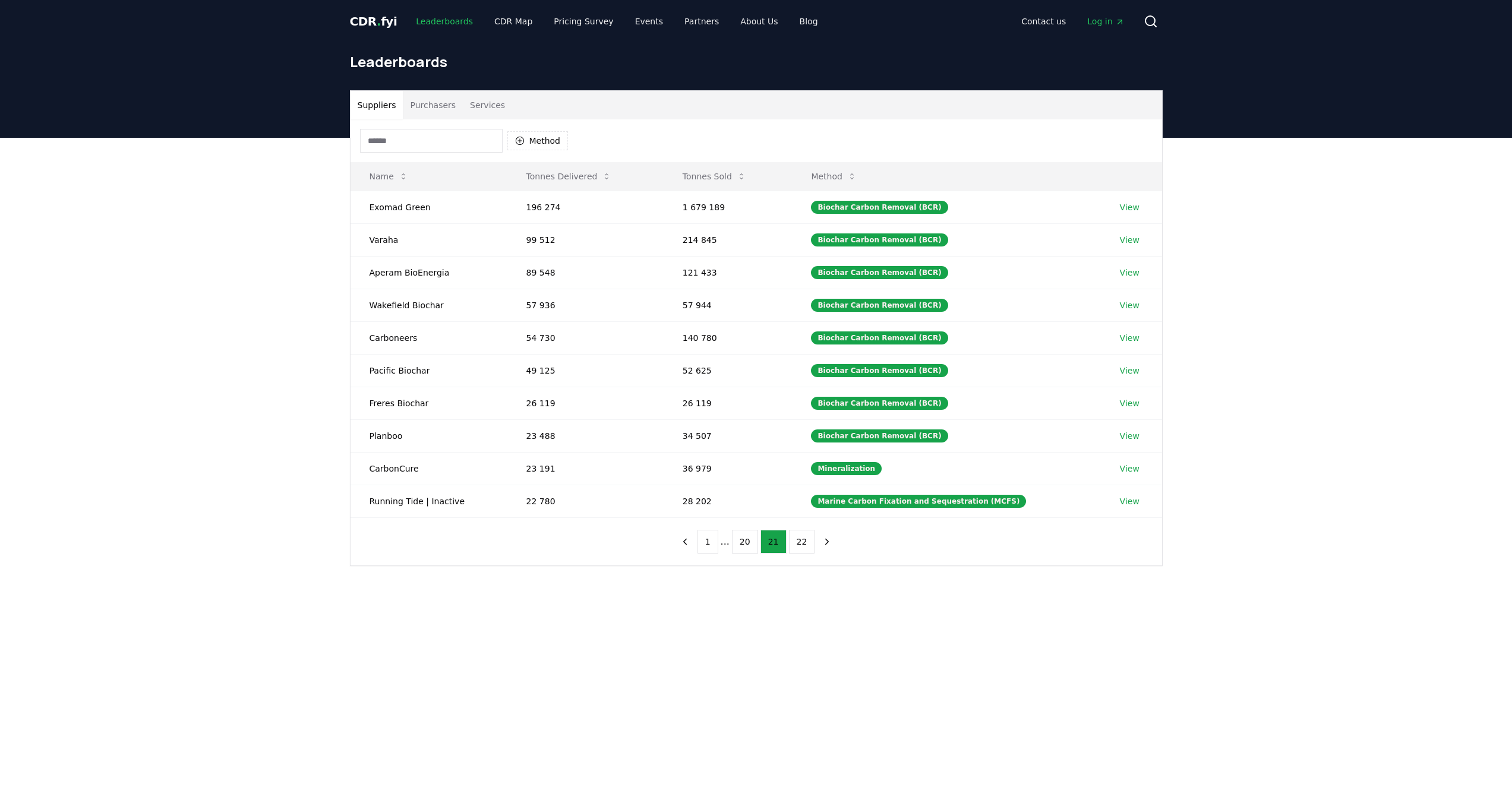
click at [446, 21] on link "Leaderboards" at bounding box center [444, 21] width 76 height 21
click at [492, 102] on button "Services" at bounding box center [487, 106] width 49 height 29
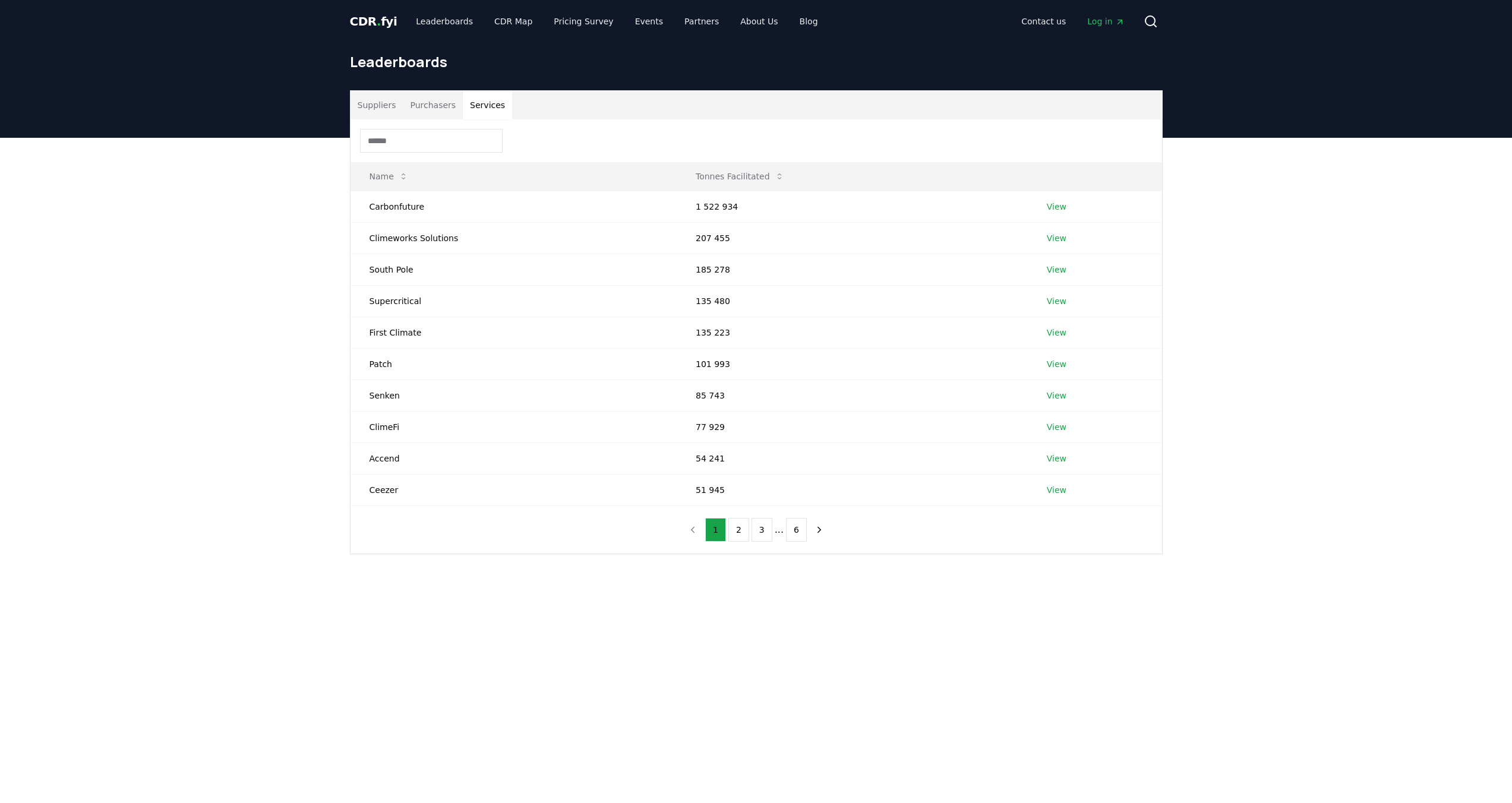
click at [442, 107] on button "Purchasers" at bounding box center [432, 106] width 60 height 29
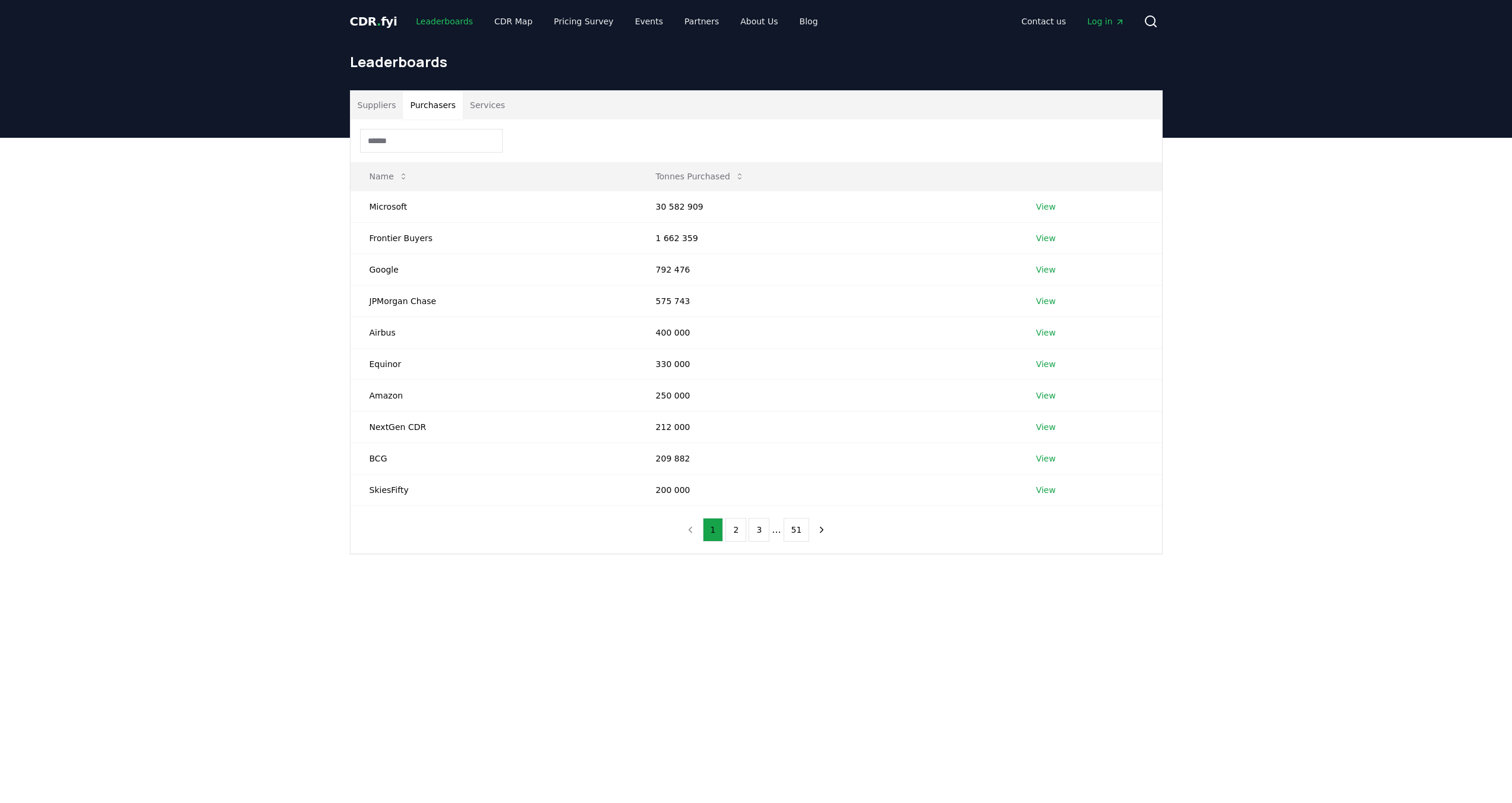
click at [439, 25] on link "Leaderboards" at bounding box center [444, 21] width 76 height 21
click at [369, 25] on span "CDR . fyi" at bounding box center [374, 21] width 48 height 14
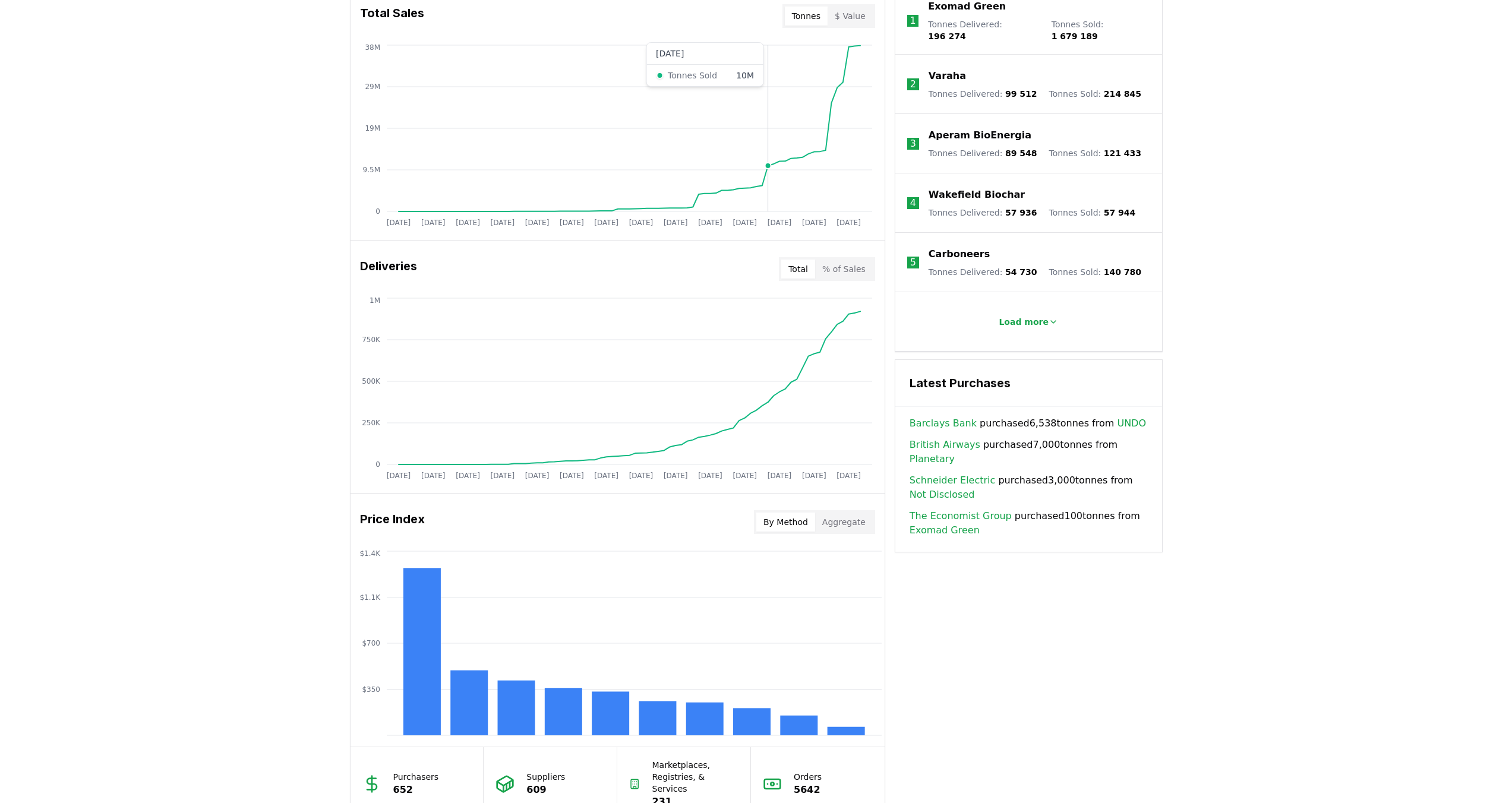
scroll to position [616, 0]
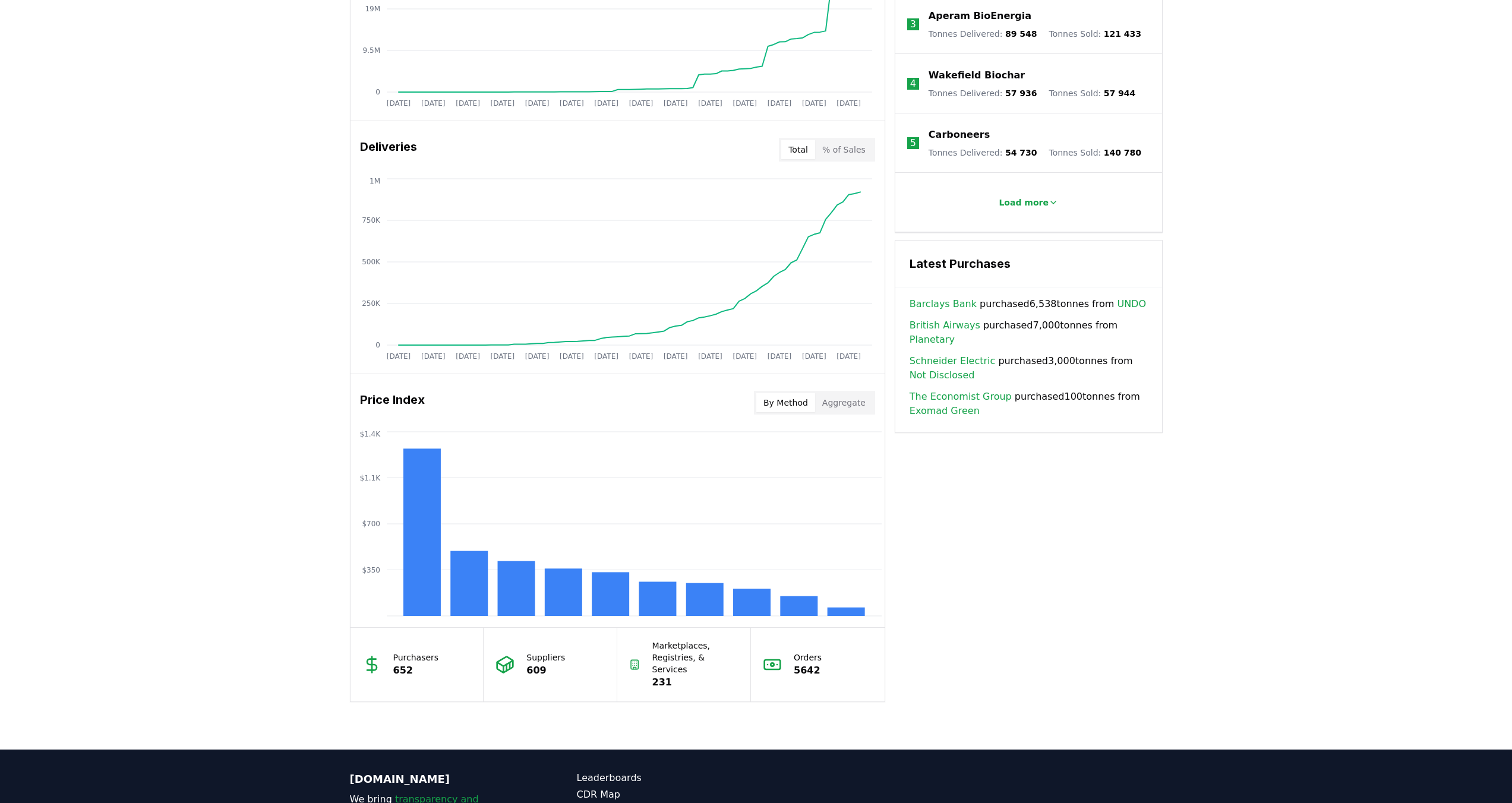
click at [780, 401] on button "By Method" at bounding box center [786, 402] width 59 height 19
drag, startPoint x: 483, startPoint y: 573, endPoint x: 498, endPoint y: 573, distance: 15.0
click at [492, 573] on icon "$350 $700 $1.1K $1.4K" at bounding box center [617, 524] width 534 height 190
click at [618, 588] on rect at bounding box center [610, 594] width 37 height 44
click at [405, 557] on rect at bounding box center [421, 532] width 37 height 167
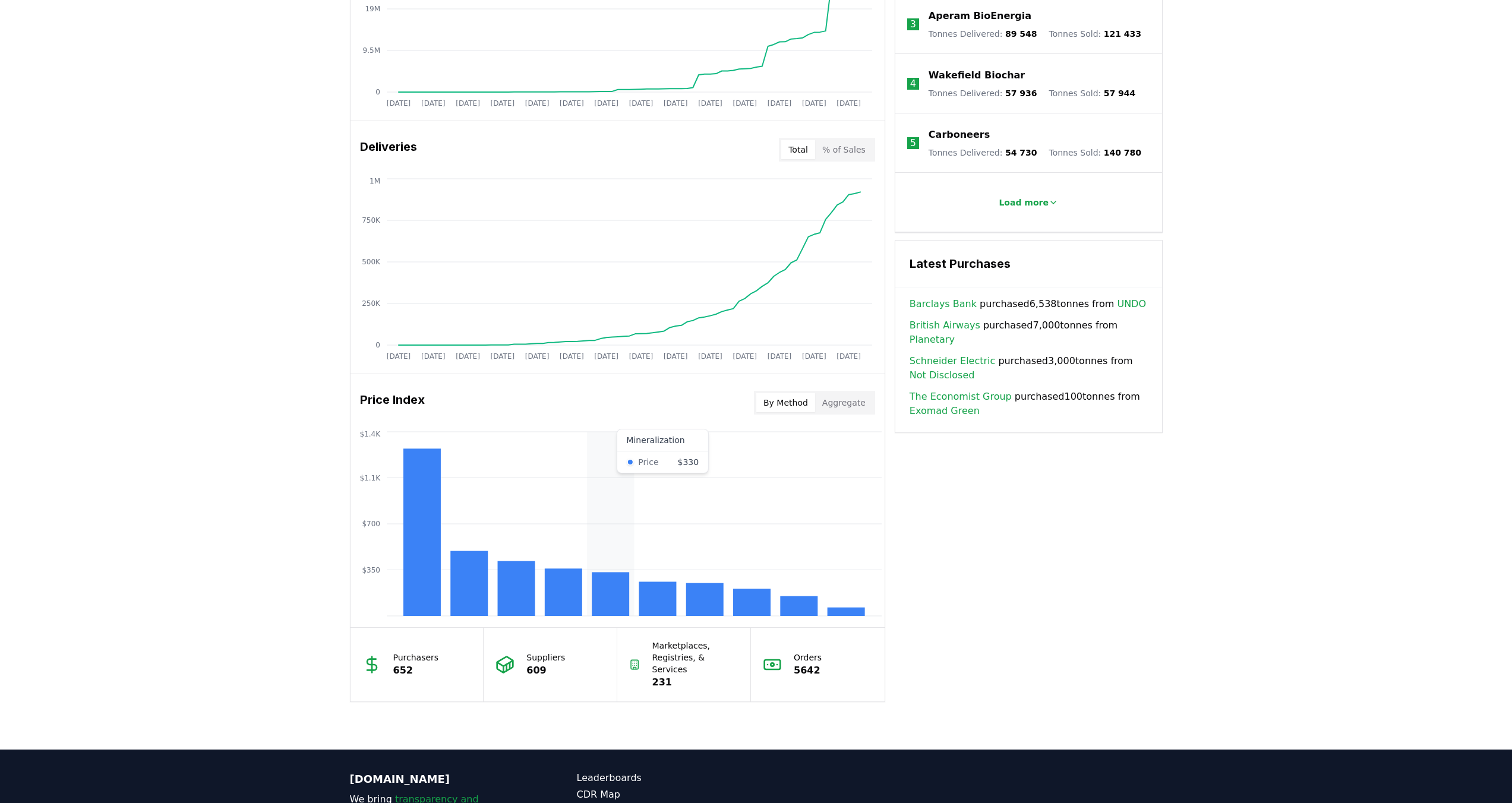
click at [611, 584] on rect at bounding box center [610, 594] width 37 height 44
click at [865, 611] on icon "$350 $700 $1.1K $1.4K" at bounding box center [617, 524] width 534 height 190
click at [599, 597] on rect at bounding box center [610, 594] width 37 height 44
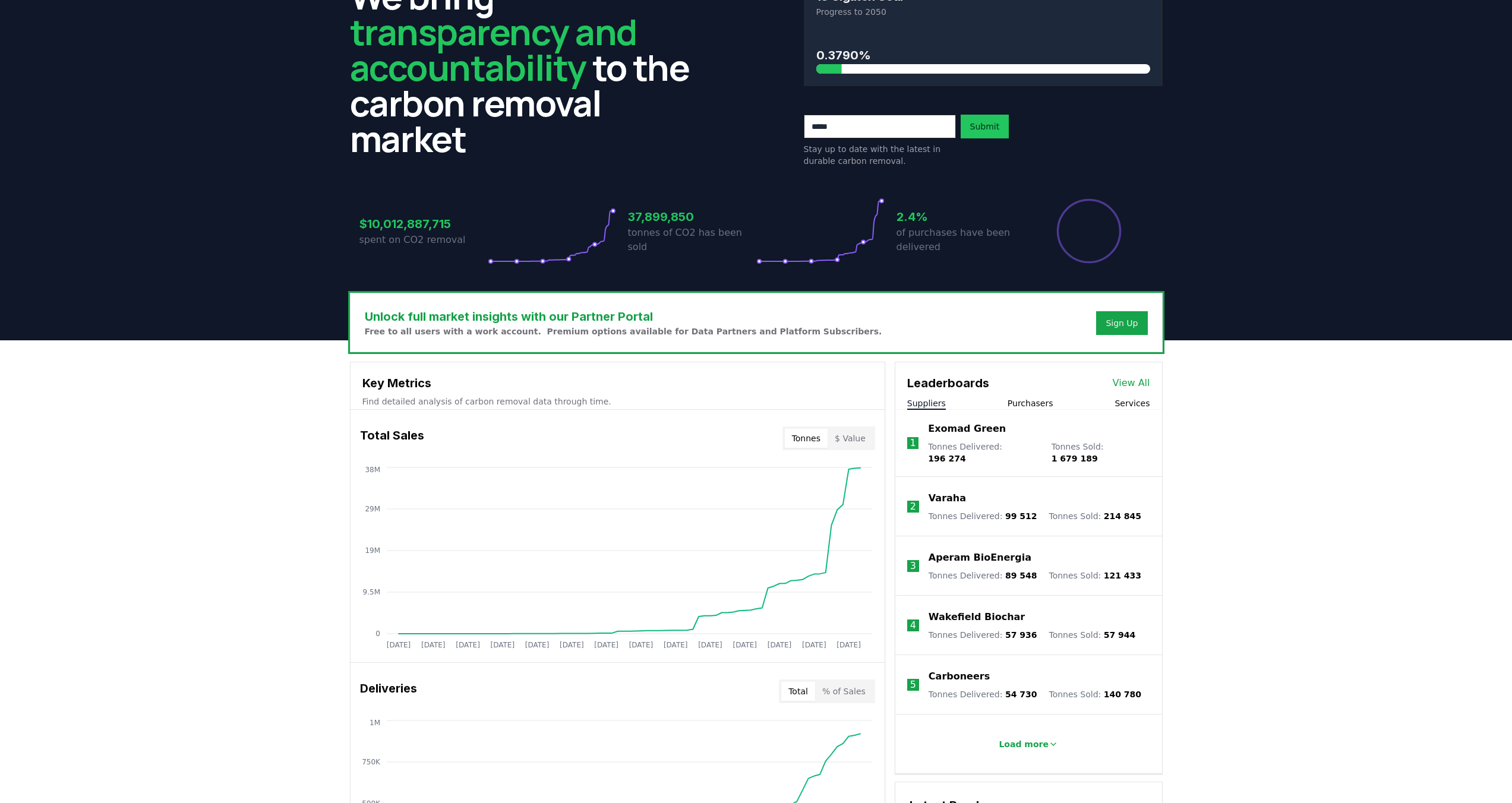
scroll to position [0, 0]
